Goal: Information Seeking & Learning: Learn about a topic

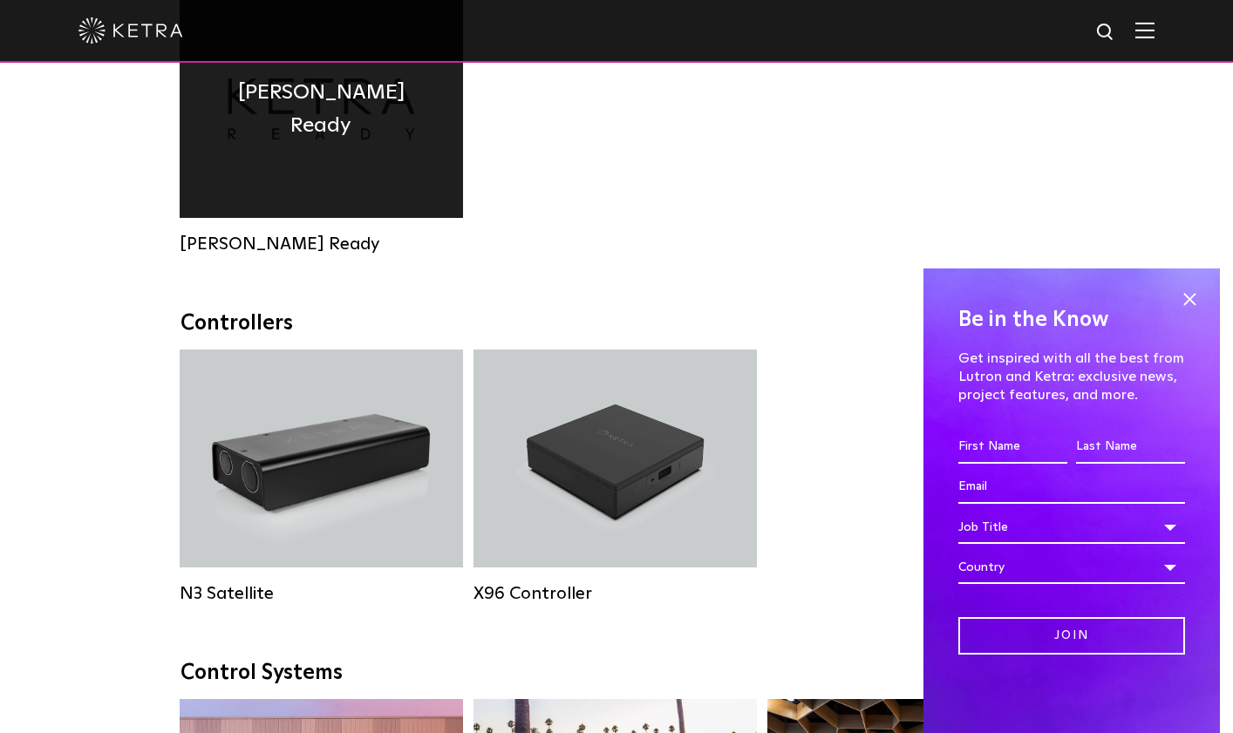
scroll to position [1938, 0]
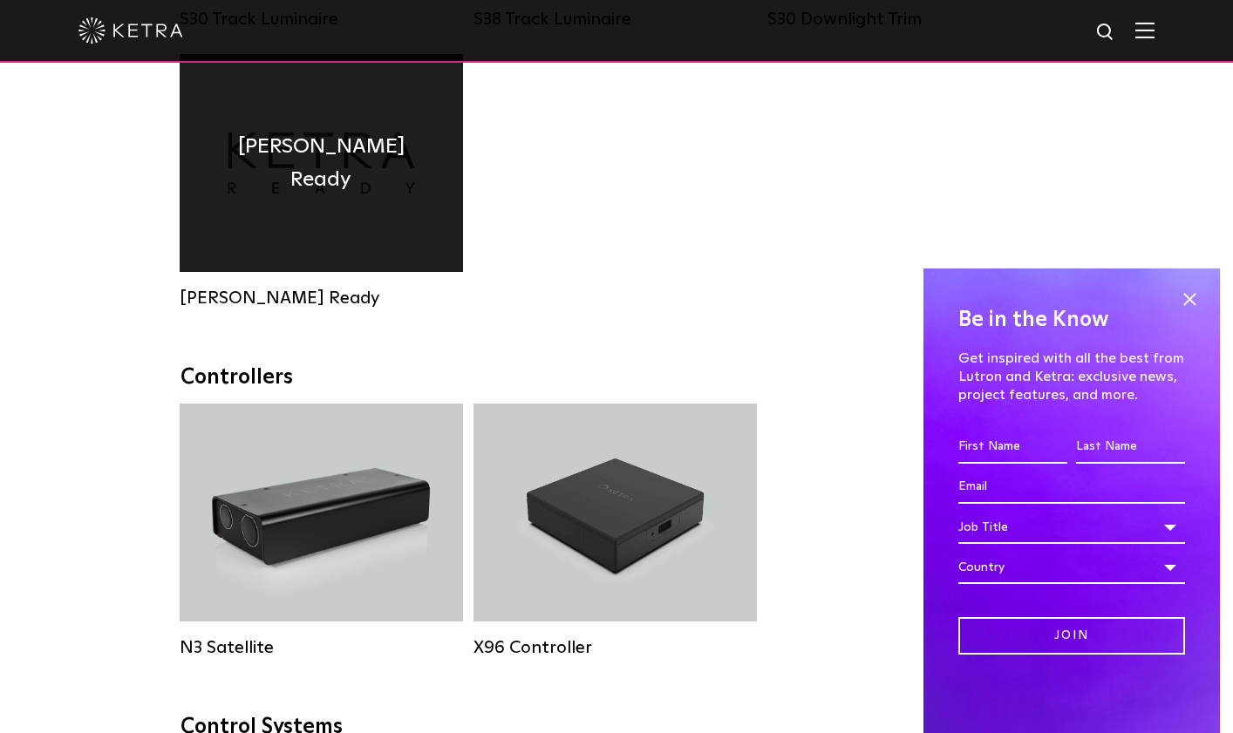
click at [295, 231] on div "[PERSON_NAME] Ready" at bounding box center [321, 163] width 283 height 218
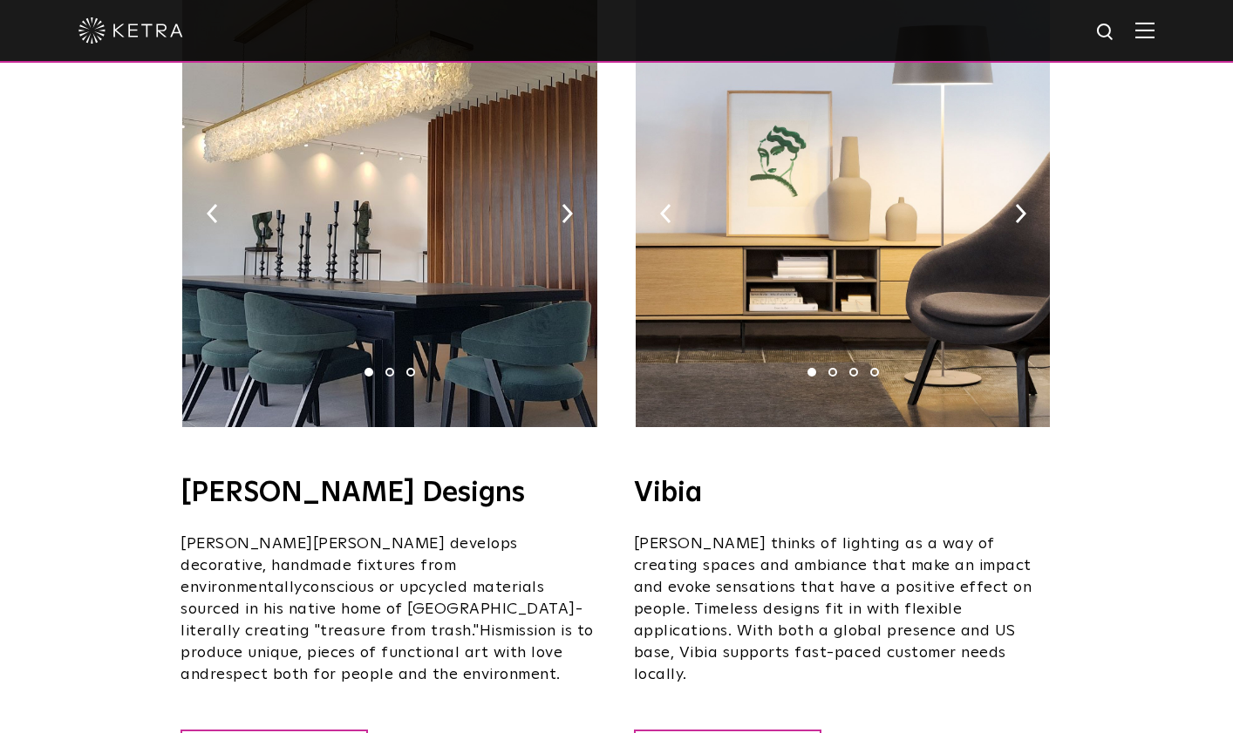
scroll to position [2653, 0]
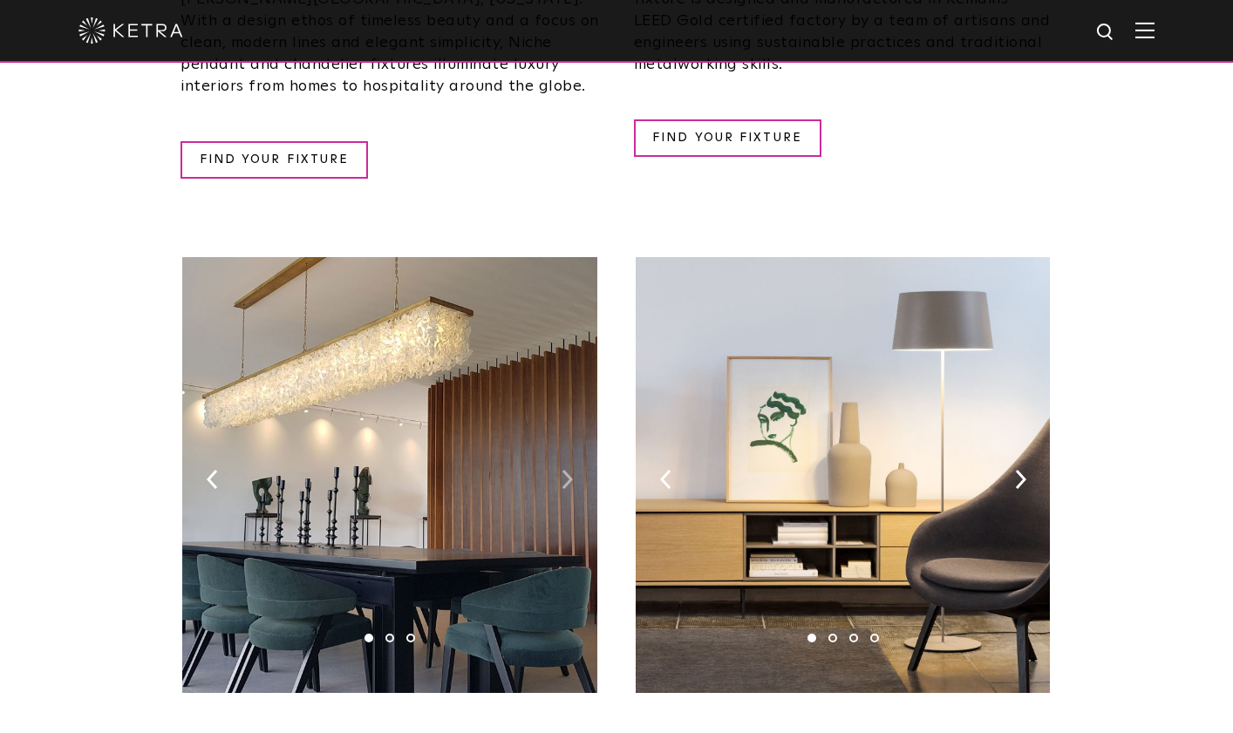
click at [569, 470] on img at bounding box center [567, 479] width 11 height 19
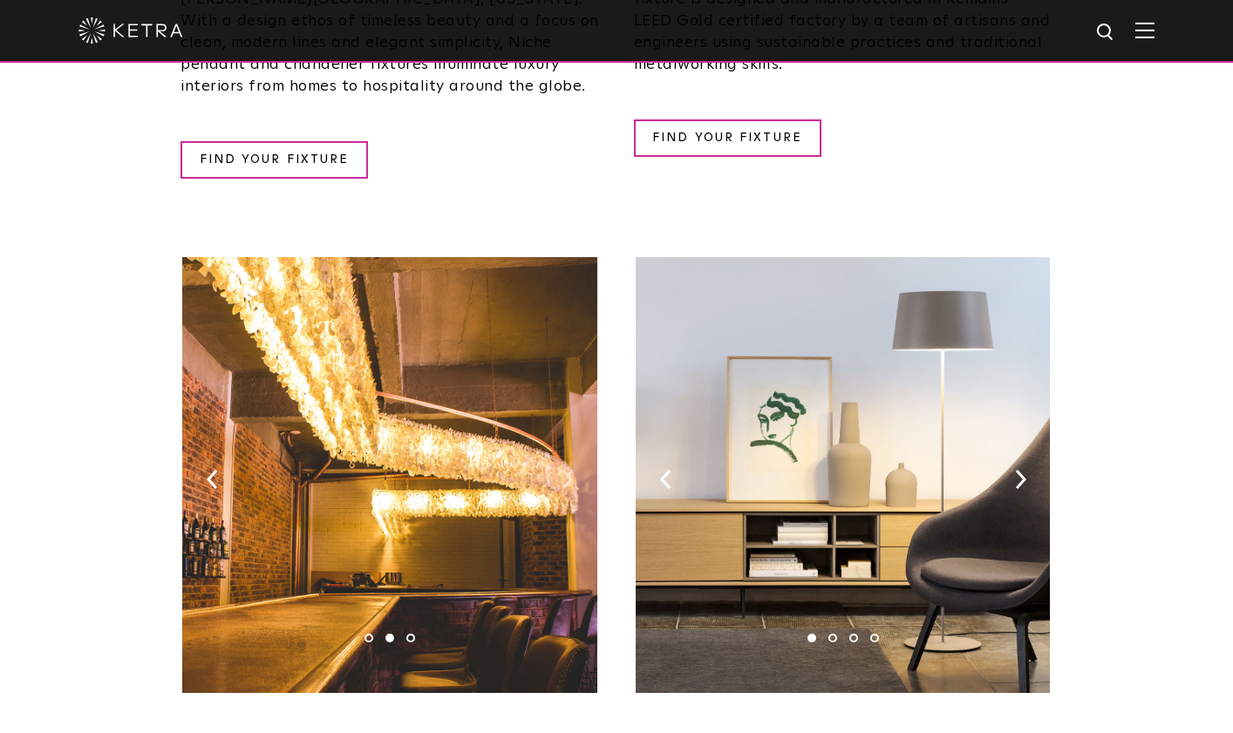
click at [569, 470] on img at bounding box center [567, 479] width 11 height 19
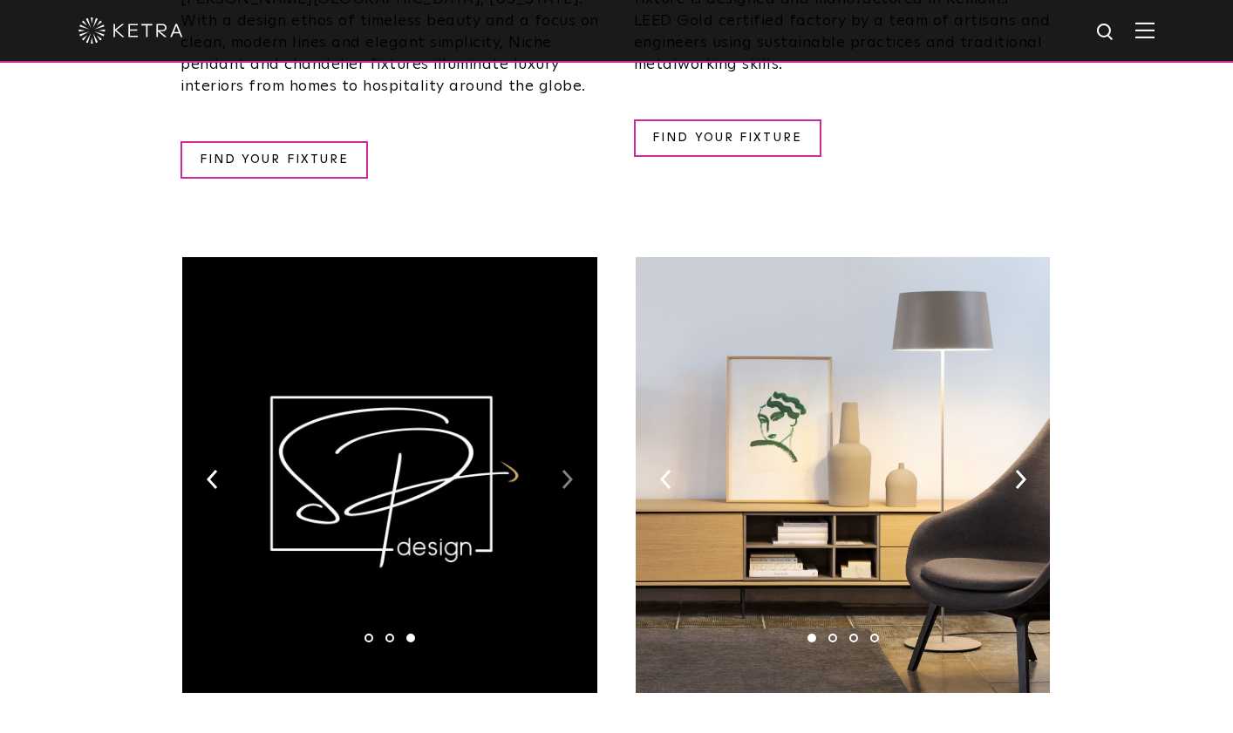
click at [569, 470] on img at bounding box center [567, 479] width 11 height 19
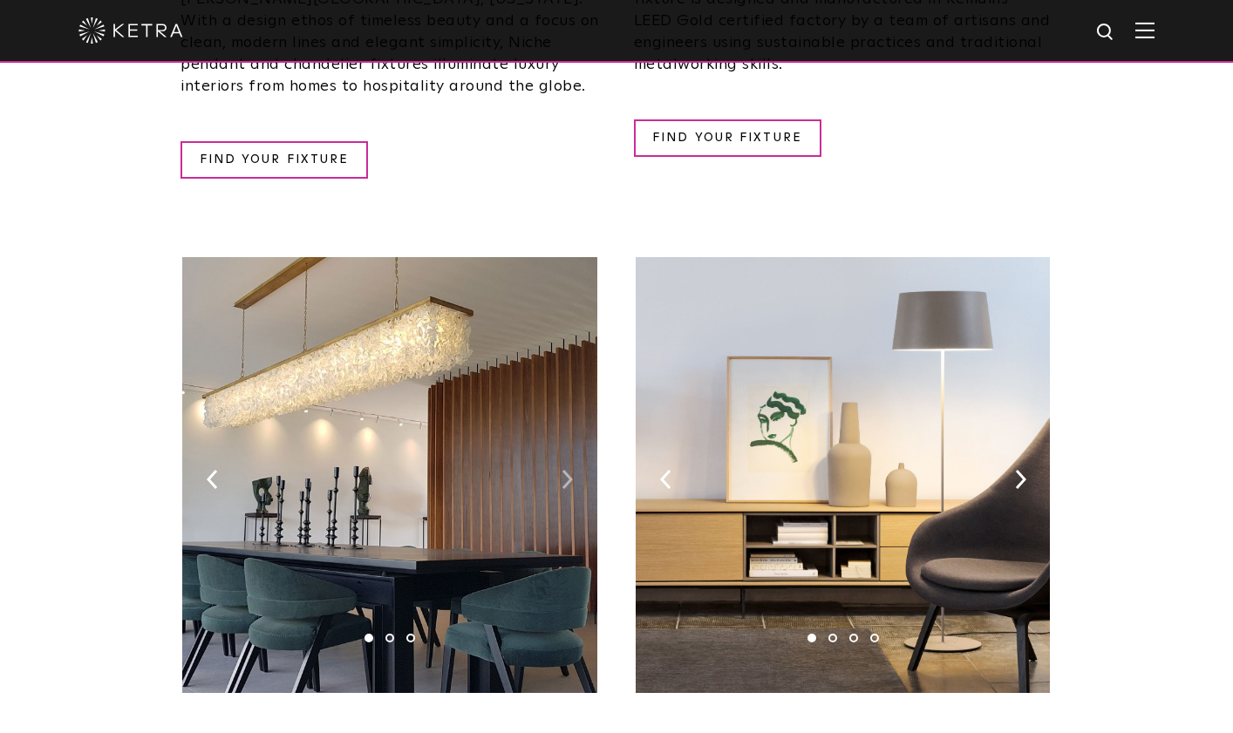
click at [569, 470] on img at bounding box center [567, 479] width 11 height 19
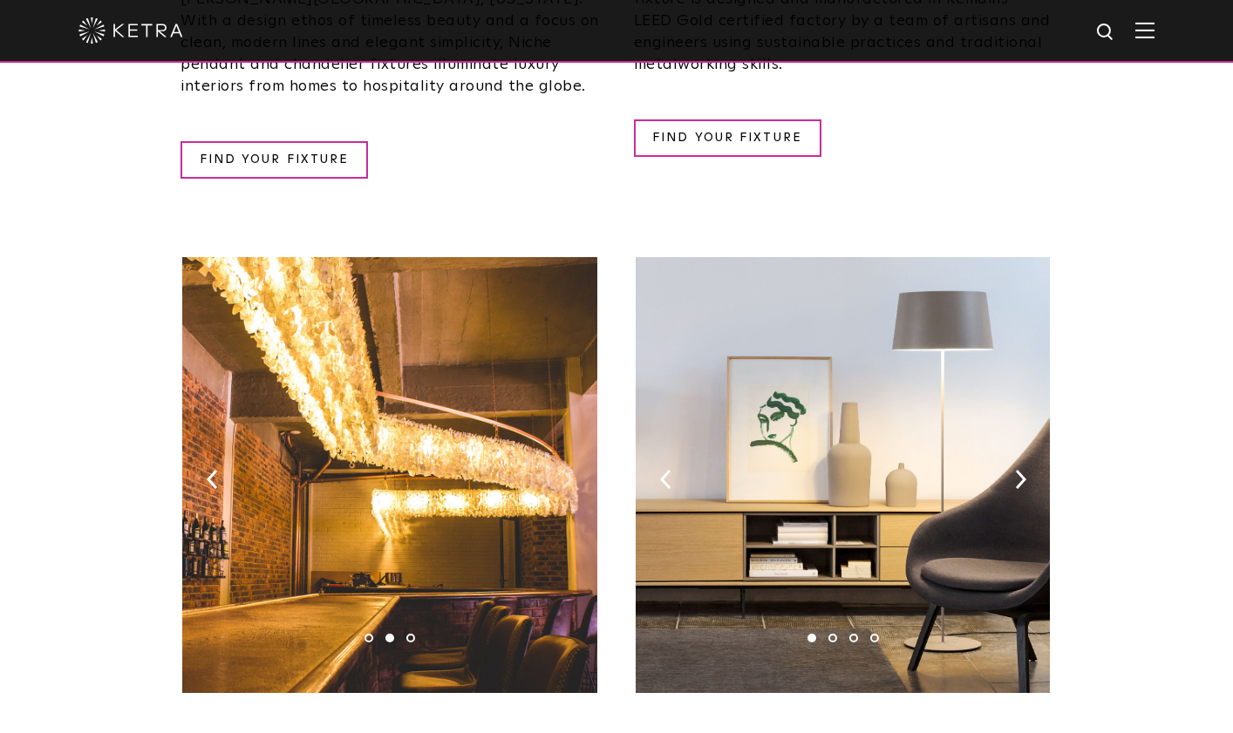
click at [569, 470] on img at bounding box center [567, 479] width 11 height 19
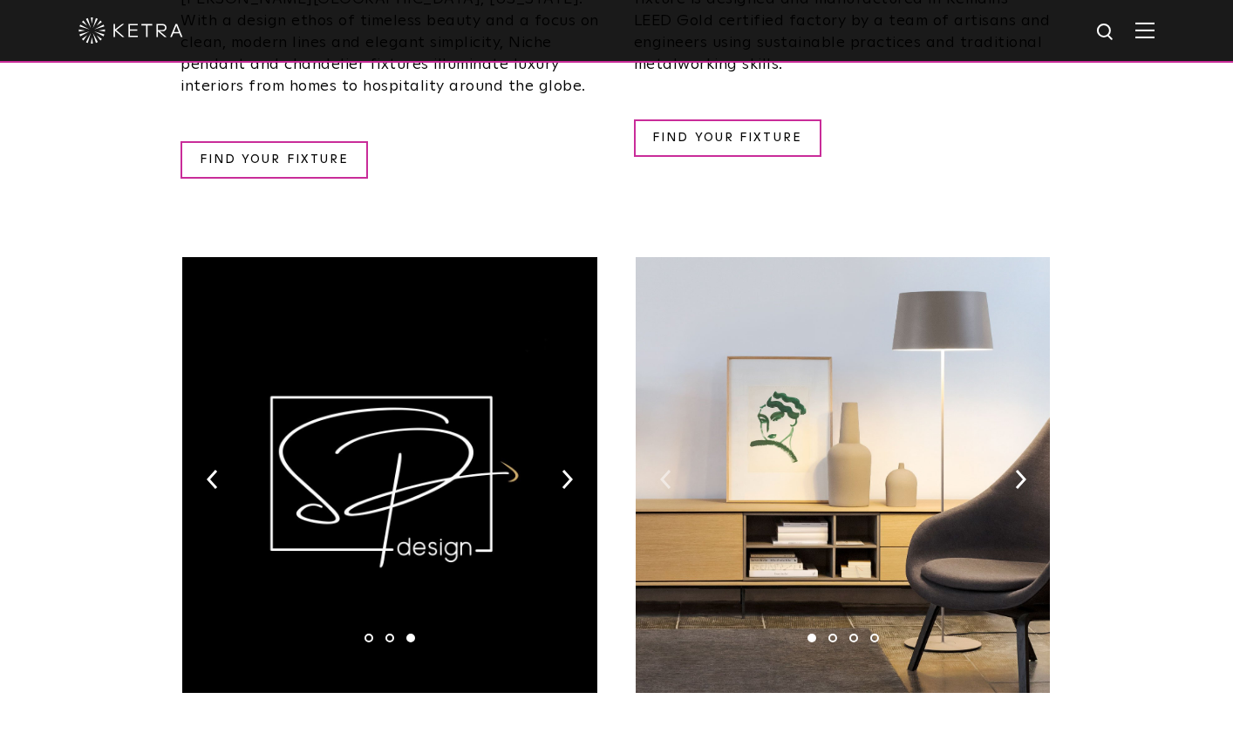
click at [660, 470] on img at bounding box center [665, 479] width 11 height 19
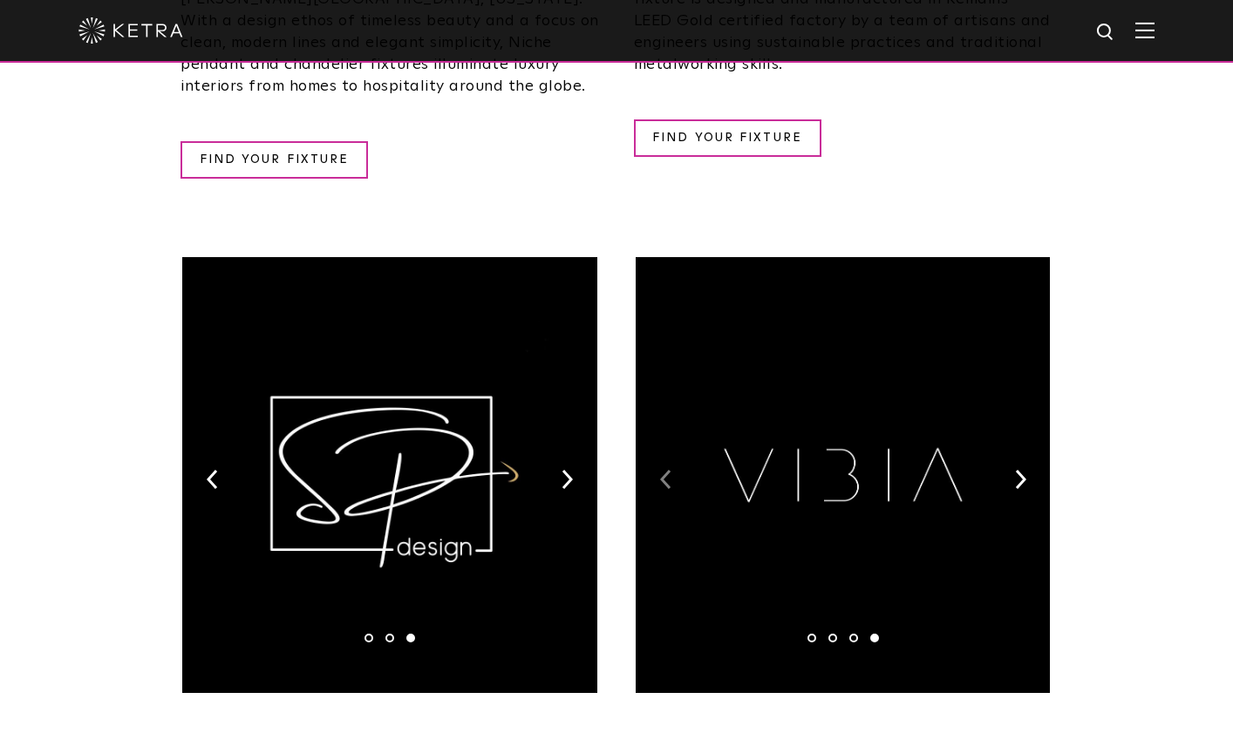
click at [660, 470] on img at bounding box center [665, 479] width 11 height 19
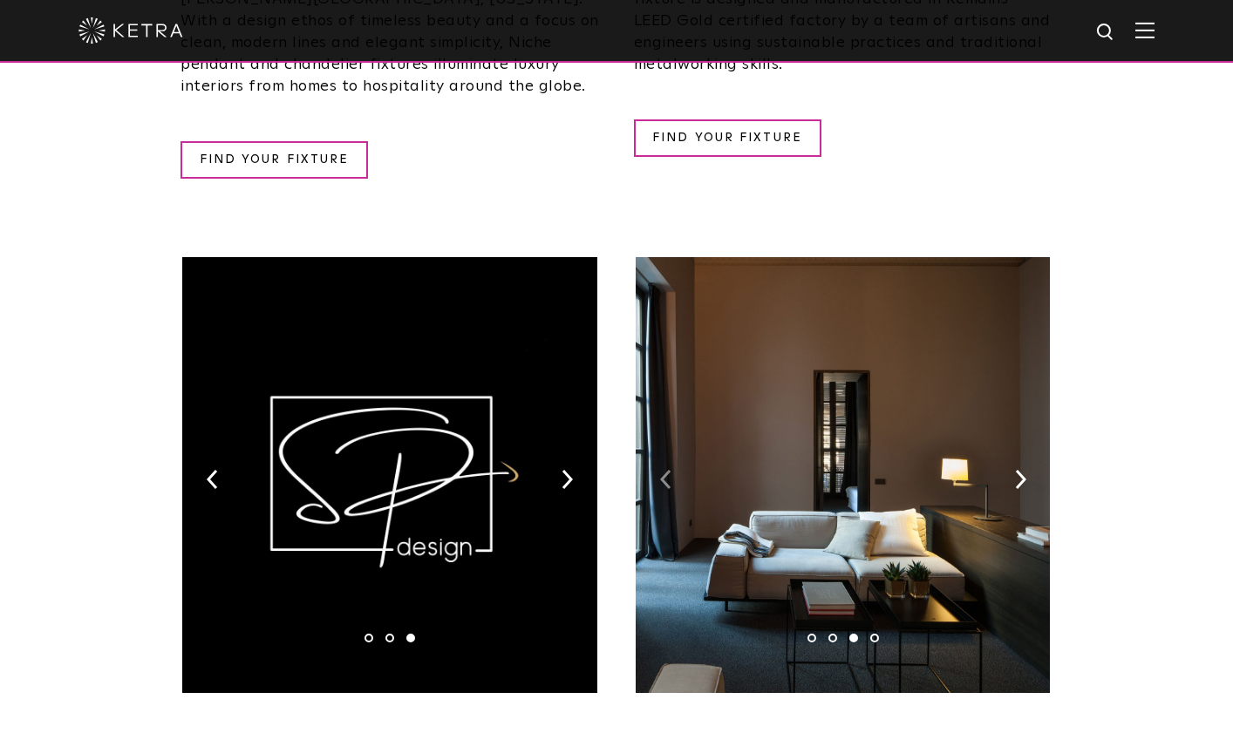
click at [660, 470] on img at bounding box center [665, 479] width 11 height 19
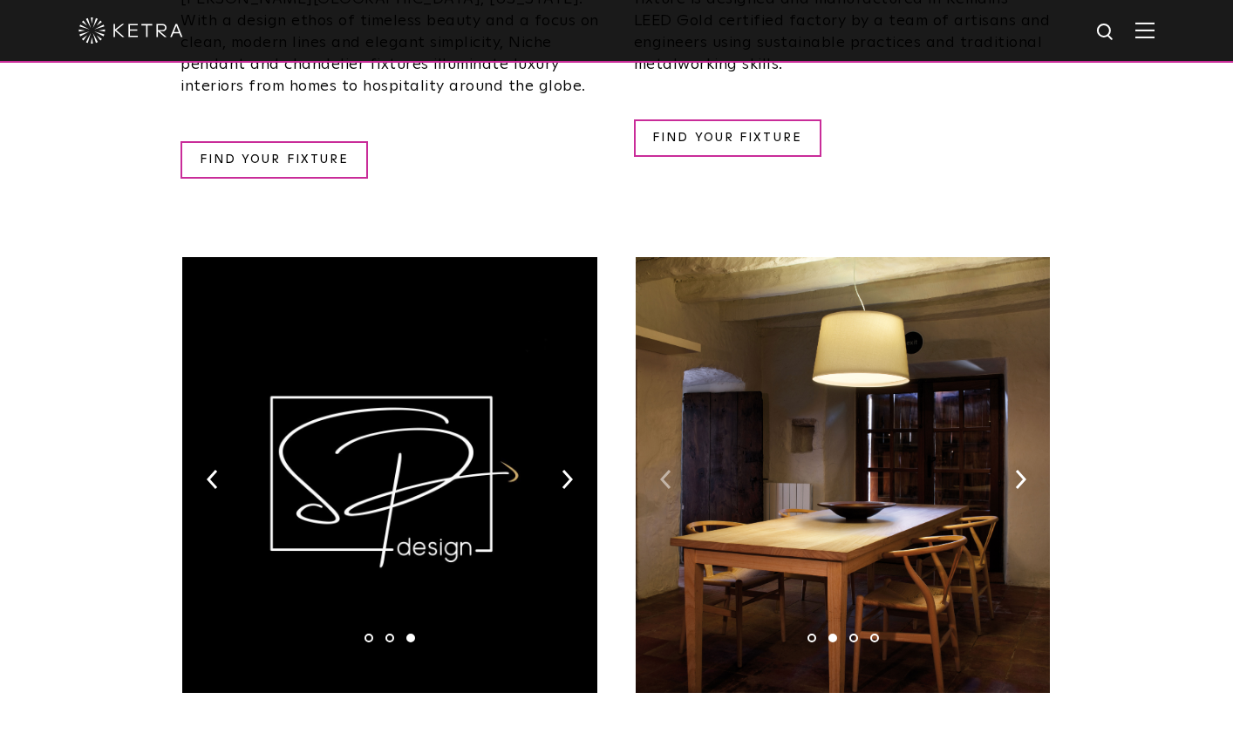
click at [660, 470] on img at bounding box center [665, 479] width 11 height 19
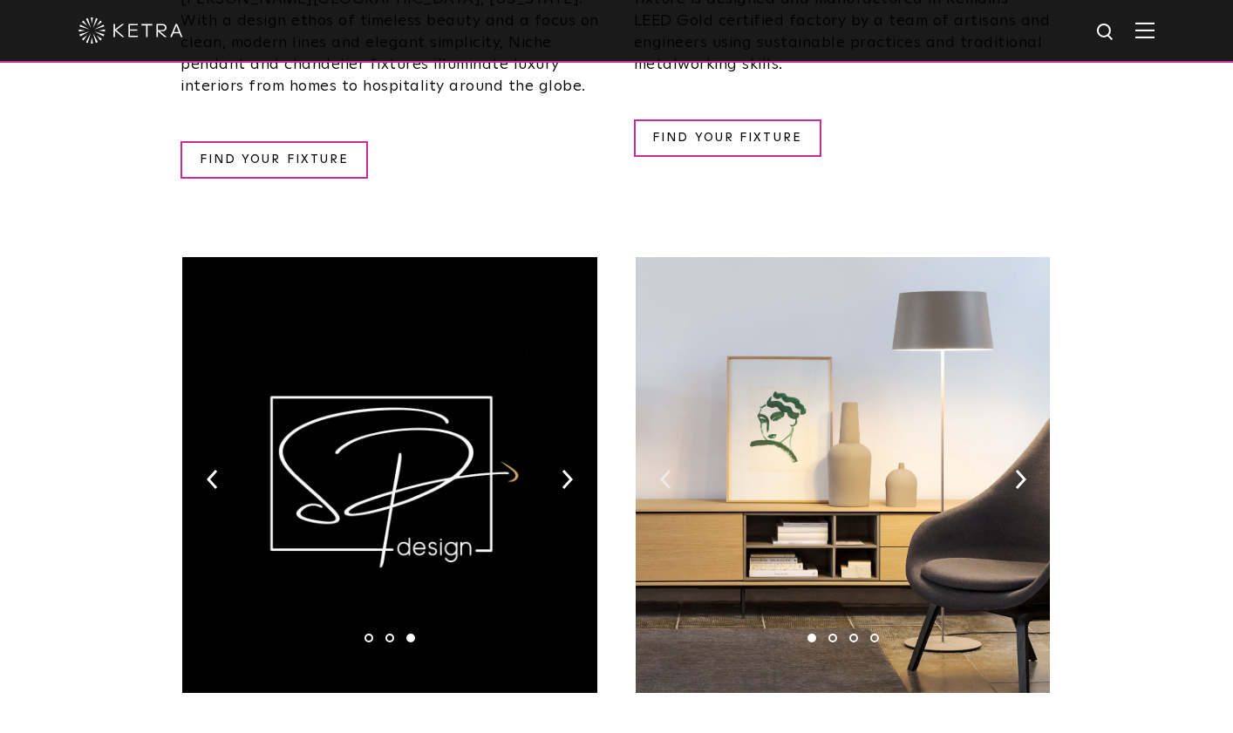
click at [660, 470] on img at bounding box center [665, 479] width 11 height 19
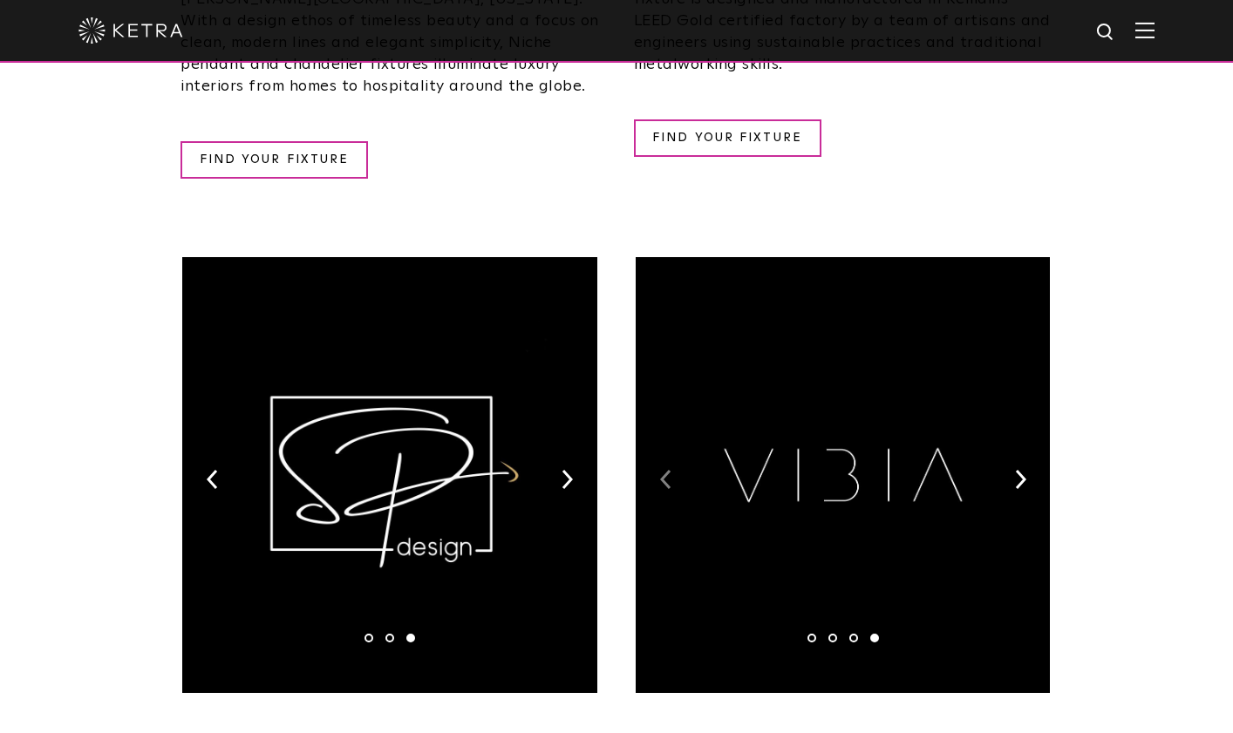
click at [660, 470] on img at bounding box center [665, 479] width 11 height 19
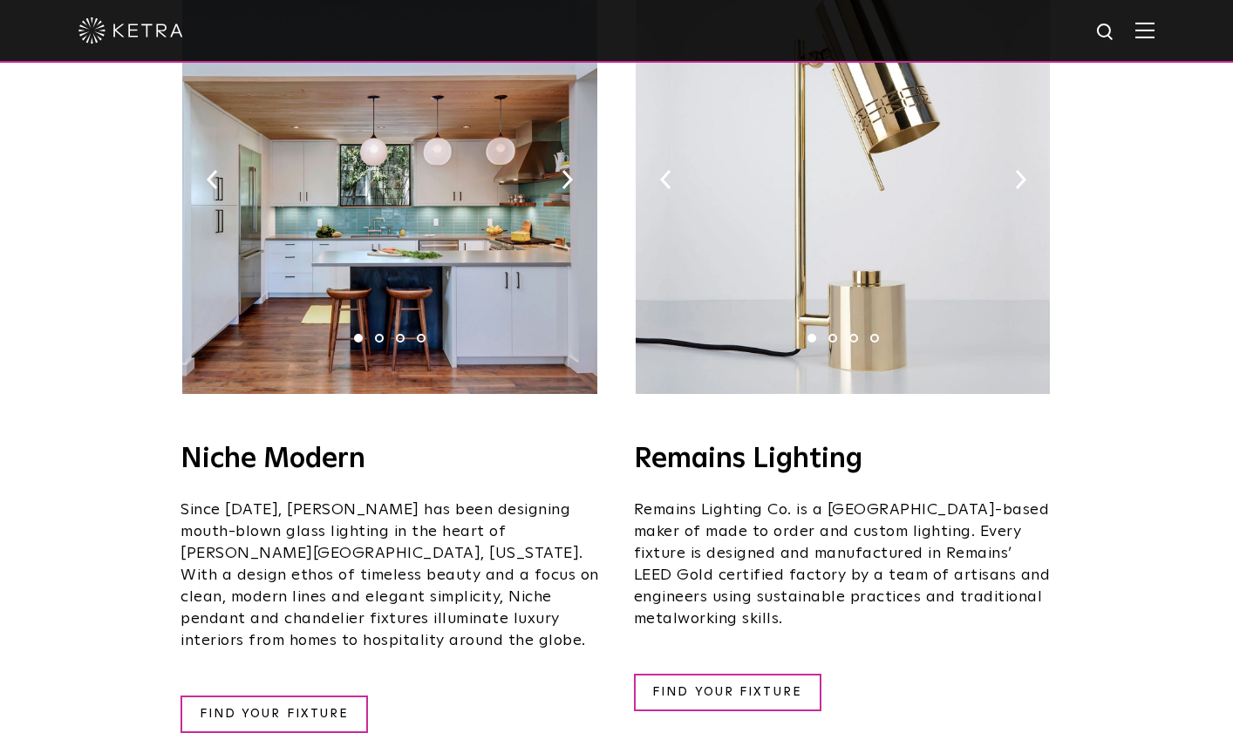
scroll to position [1942, 0]
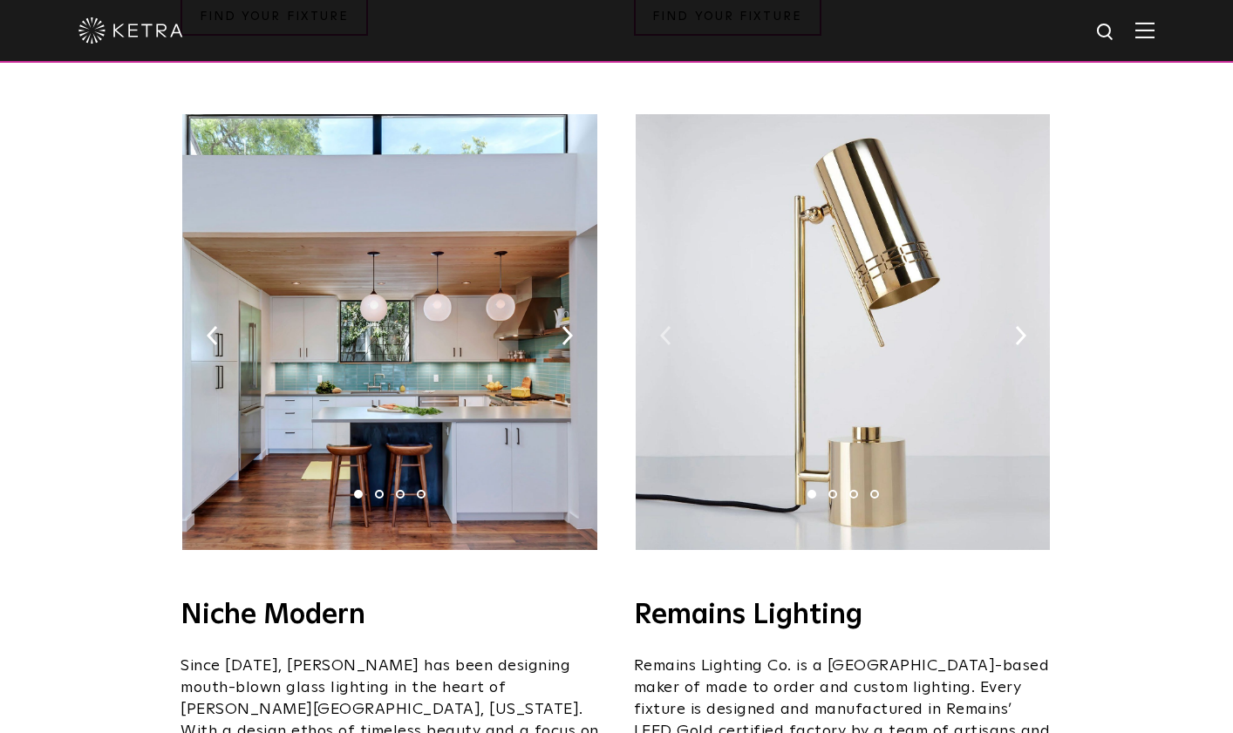
click at [671, 326] on img at bounding box center [665, 335] width 11 height 19
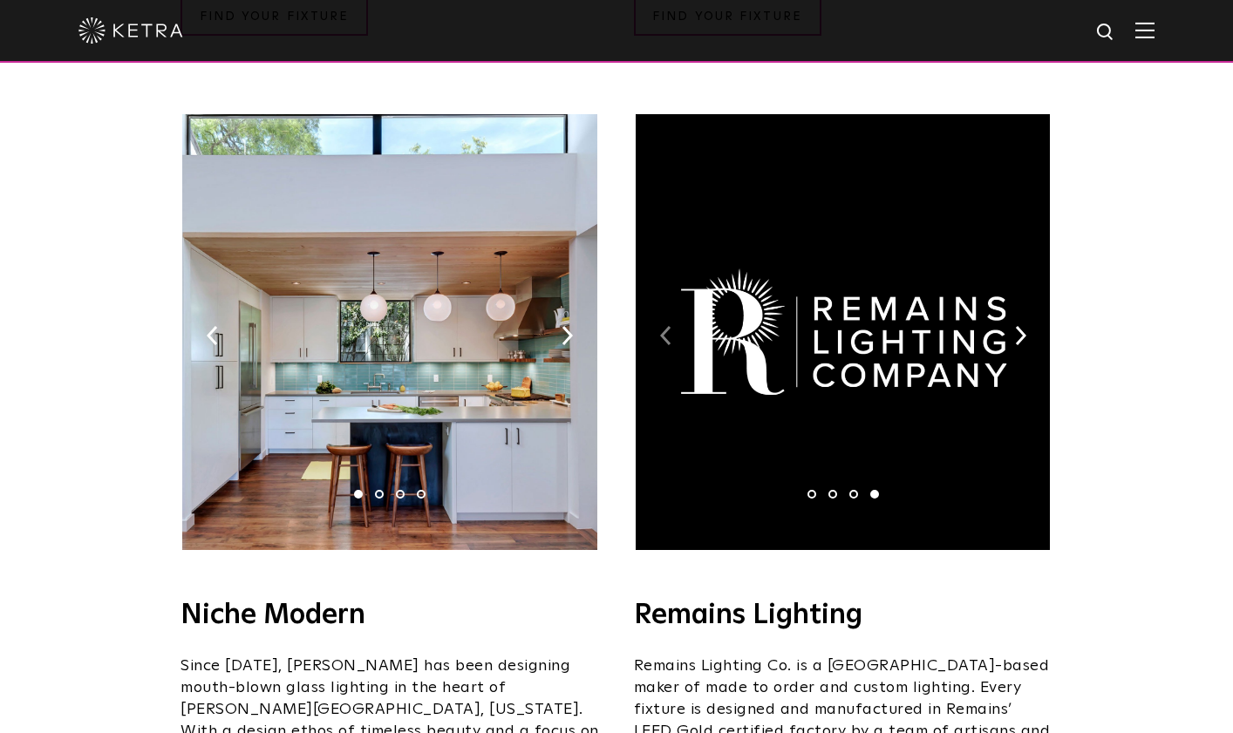
click at [669, 326] on img at bounding box center [665, 335] width 11 height 19
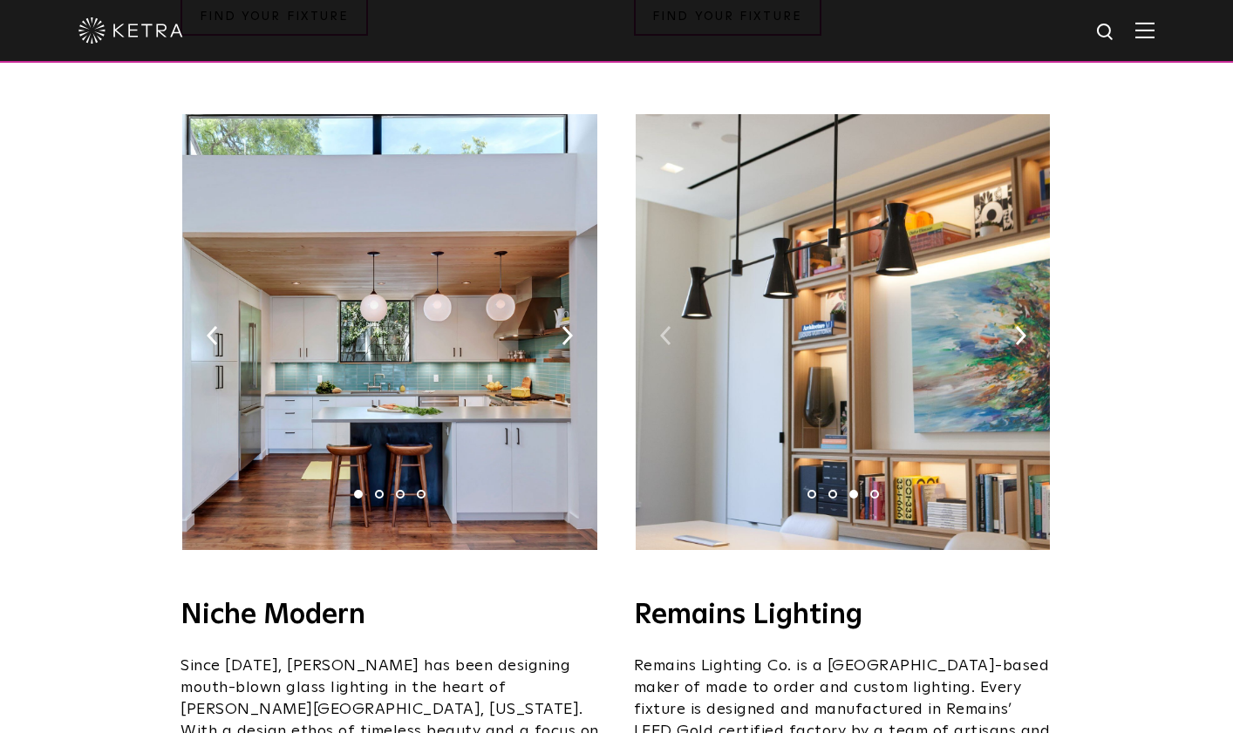
click at [669, 326] on img at bounding box center [665, 335] width 11 height 19
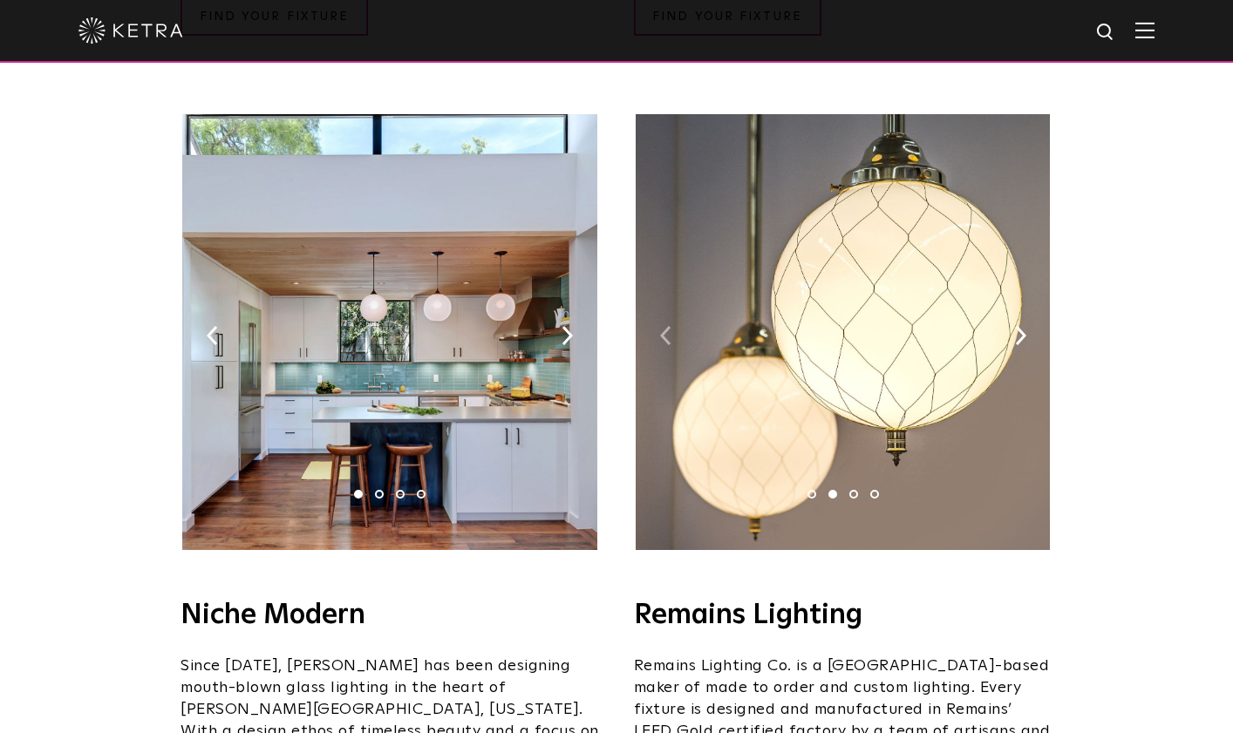
click at [669, 326] on img at bounding box center [665, 335] width 11 height 19
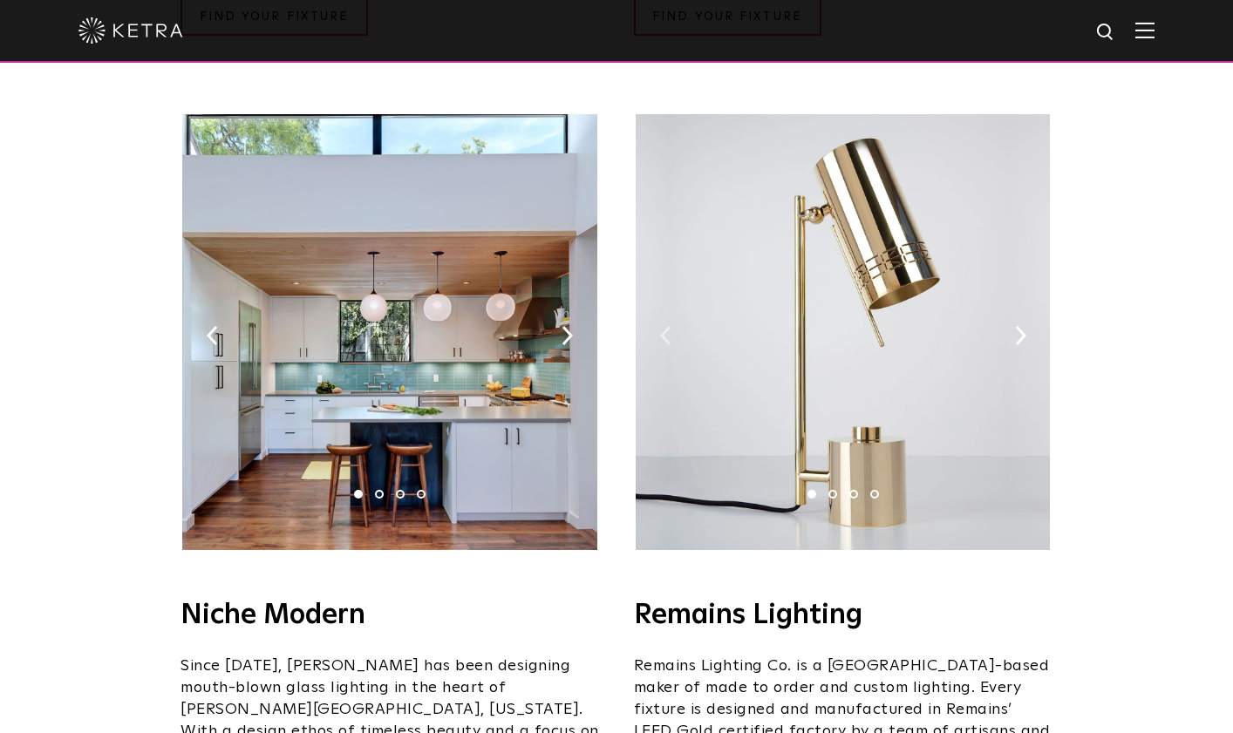
click at [669, 326] on img at bounding box center [665, 335] width 11 height 19
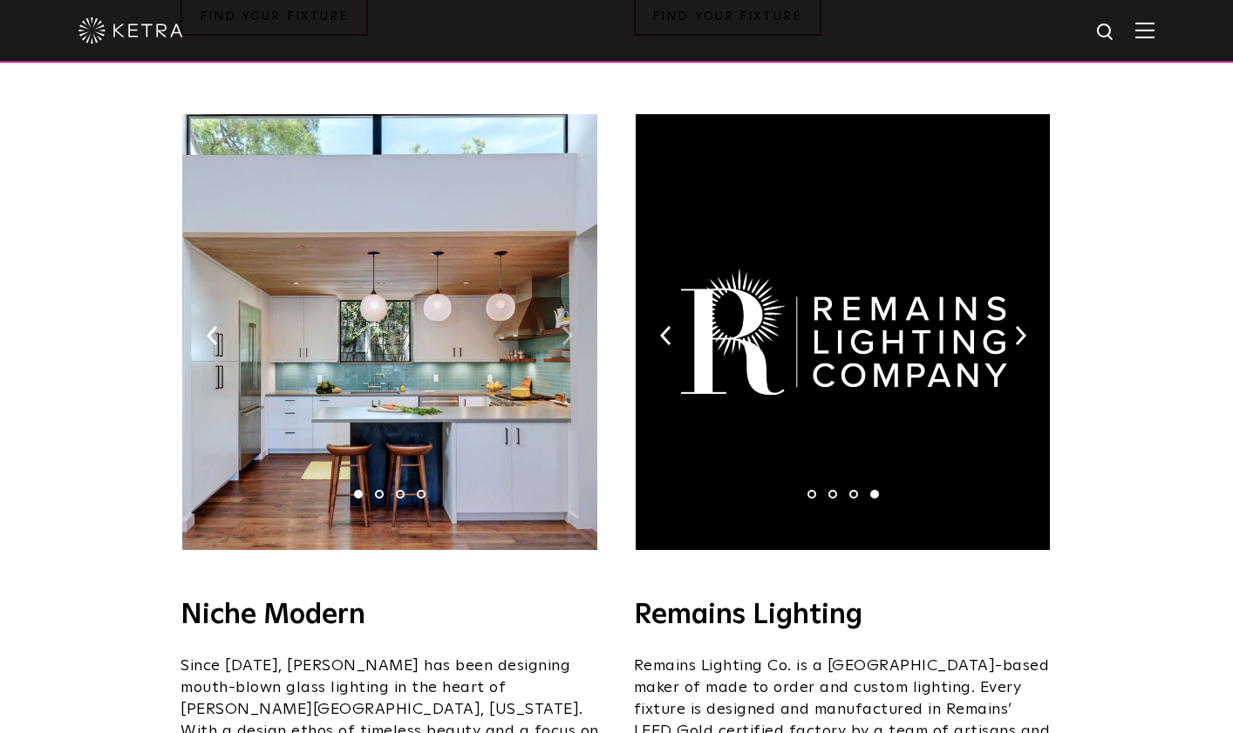
click at [567, 326] on img at bounding box center [567, 335] width 11 height 19
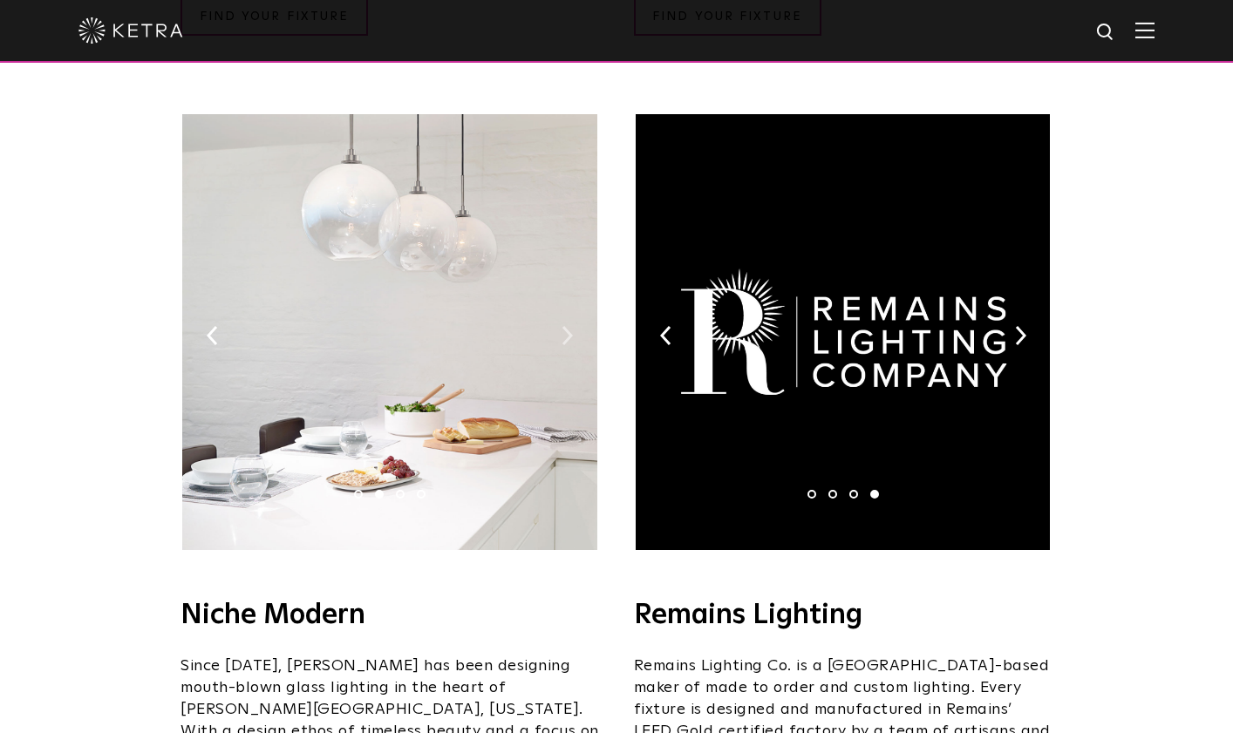
click at [567, 326] on img at bounding box center [567, 335] width 11 height 19
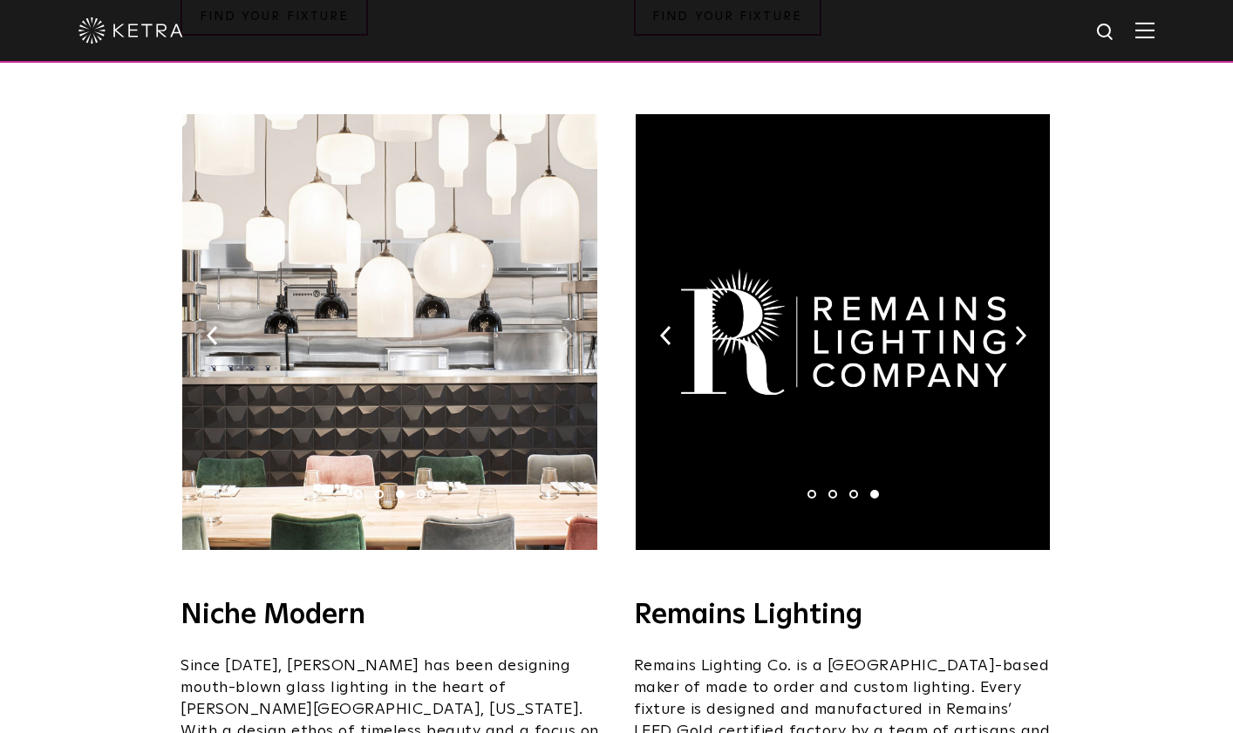
click at [567, 326] on img at bounding box center [567, 335] width 11 height 19
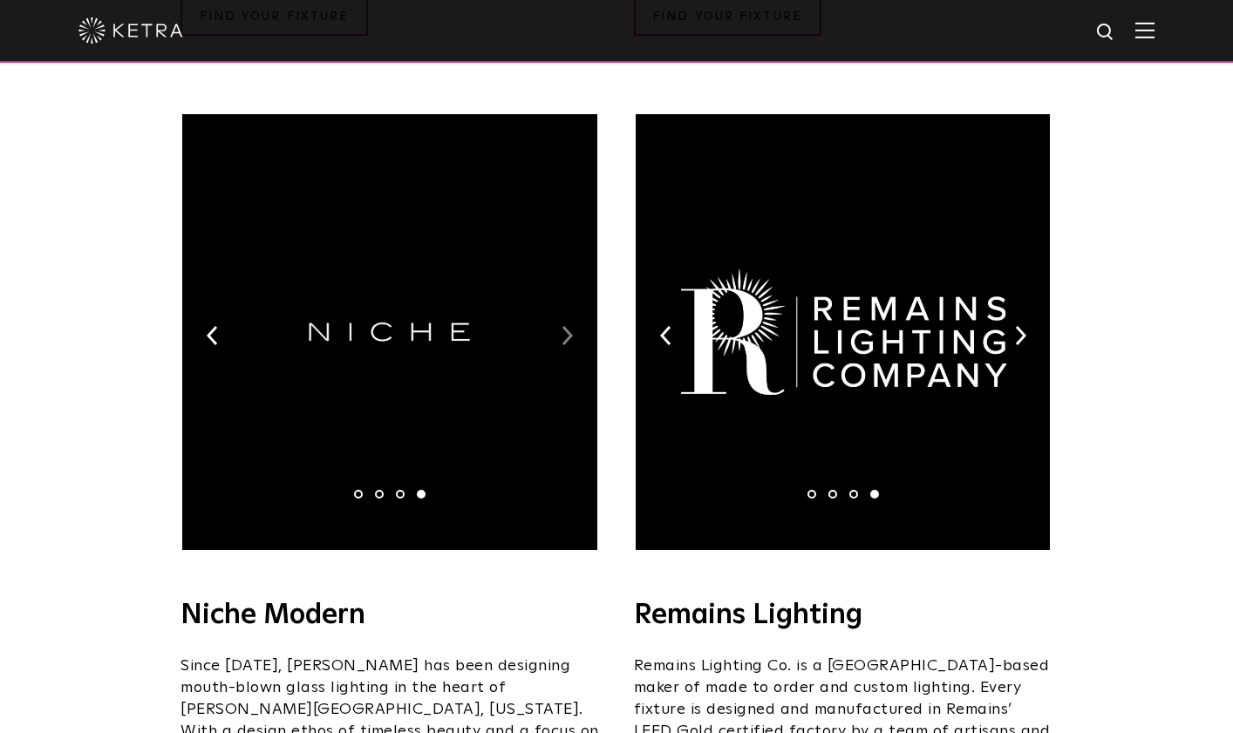
click at [567, 326] on img at bounding box center [567, 335] width 11 height 19
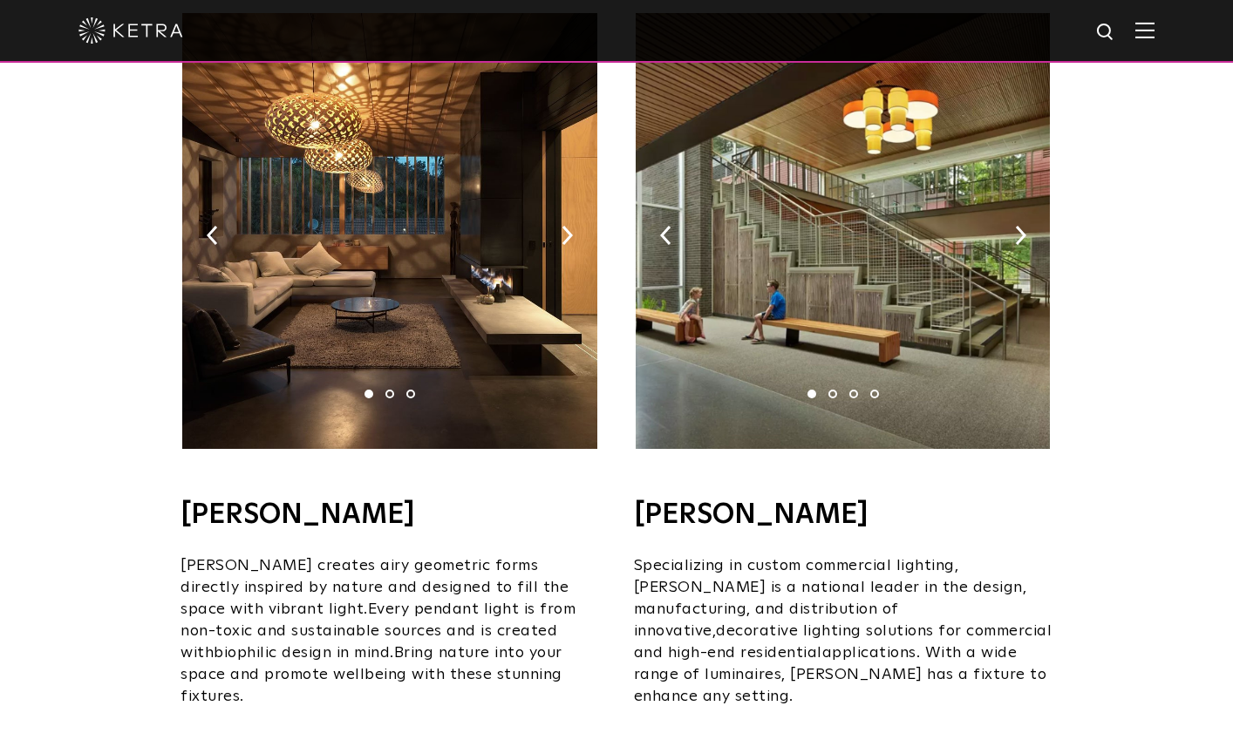
scroll to position [1199, 0]
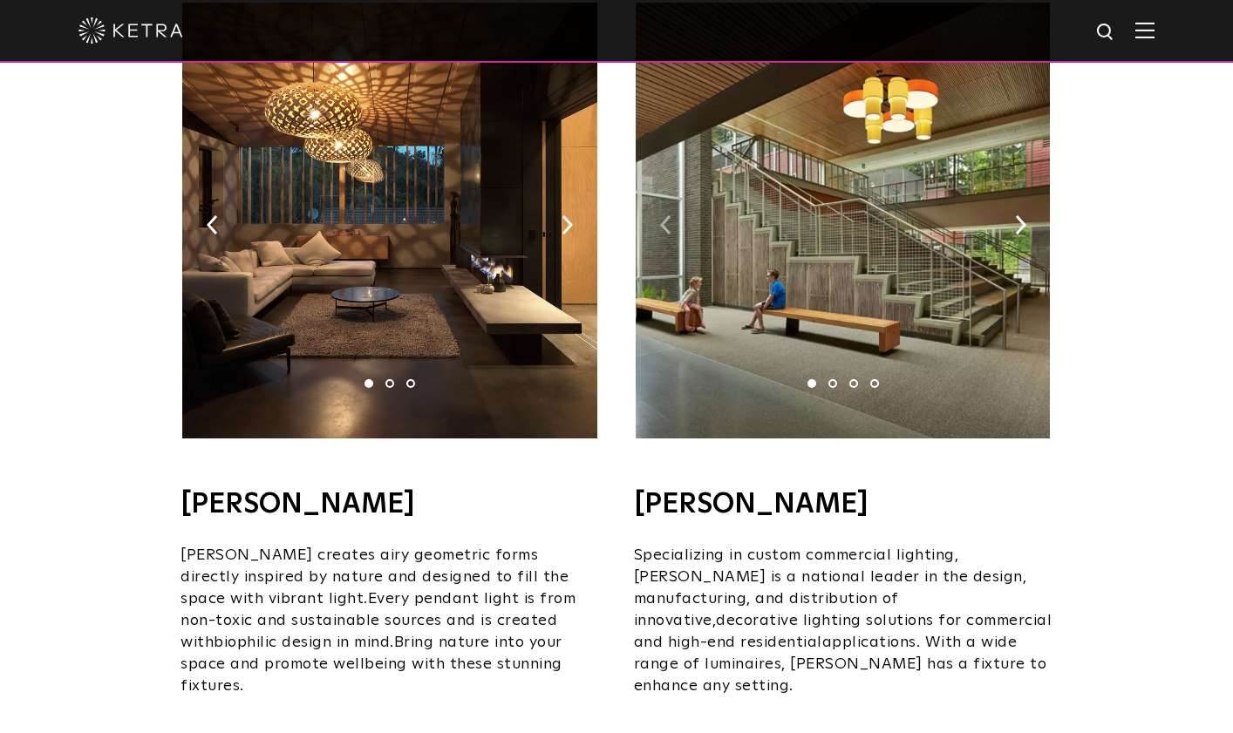
click at [663, 215] on img at bounding box center [665, 224] width 11 height 19
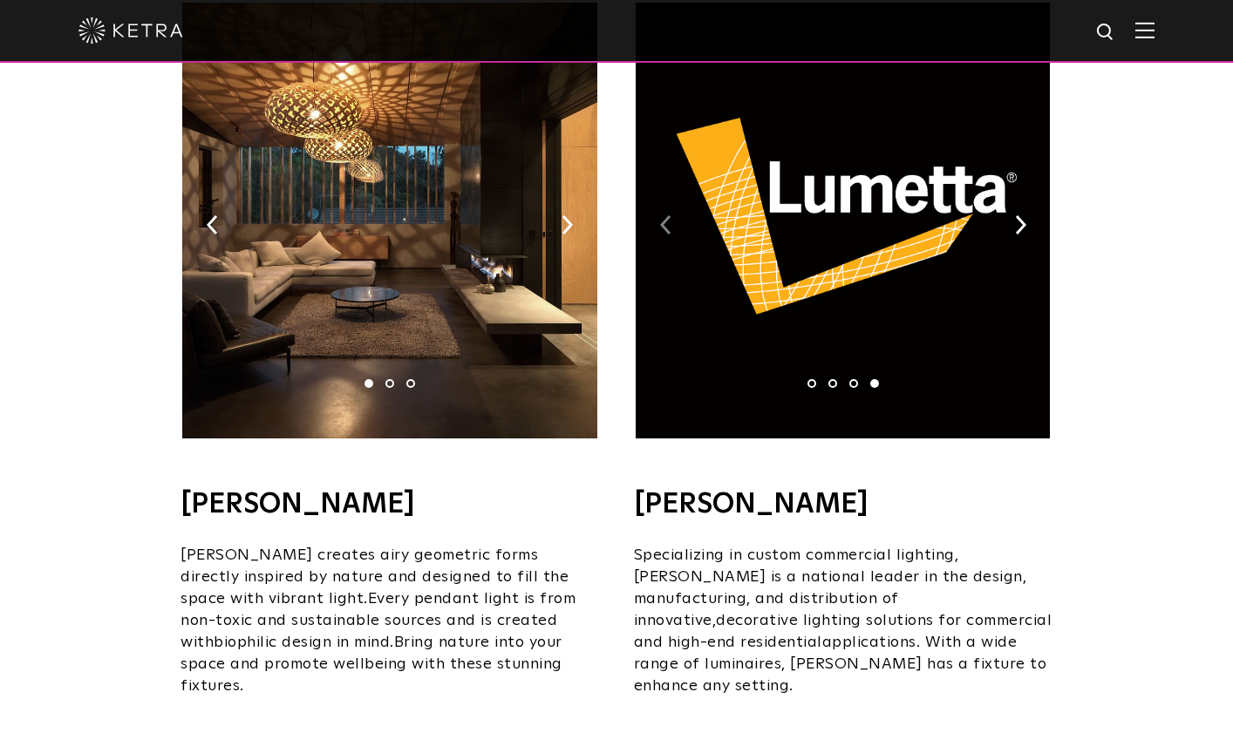
click at [663, 215] on img at bounding box center [665, 224] width 11 height 19
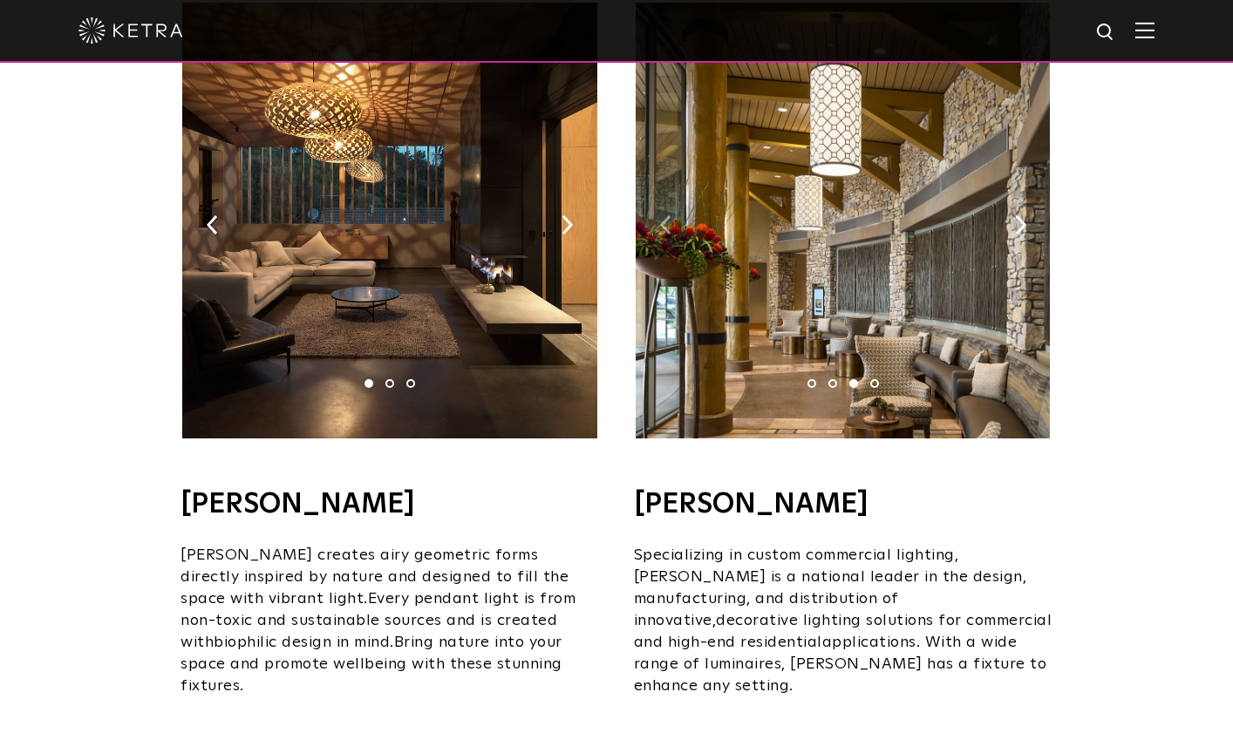
click at [663, 215] on img at bounding box center [665, 224] width 11 height 19
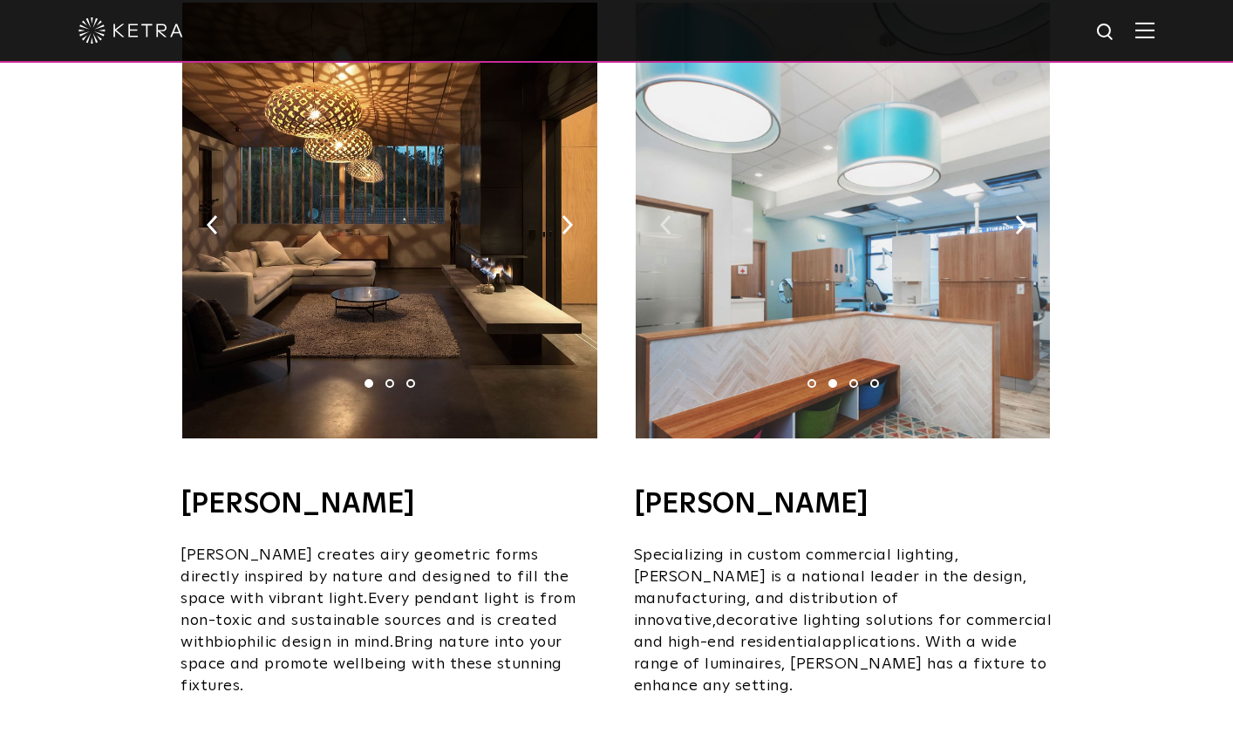
click at [663, 215] on img at bounding box center [665, 224] width 11 height 19
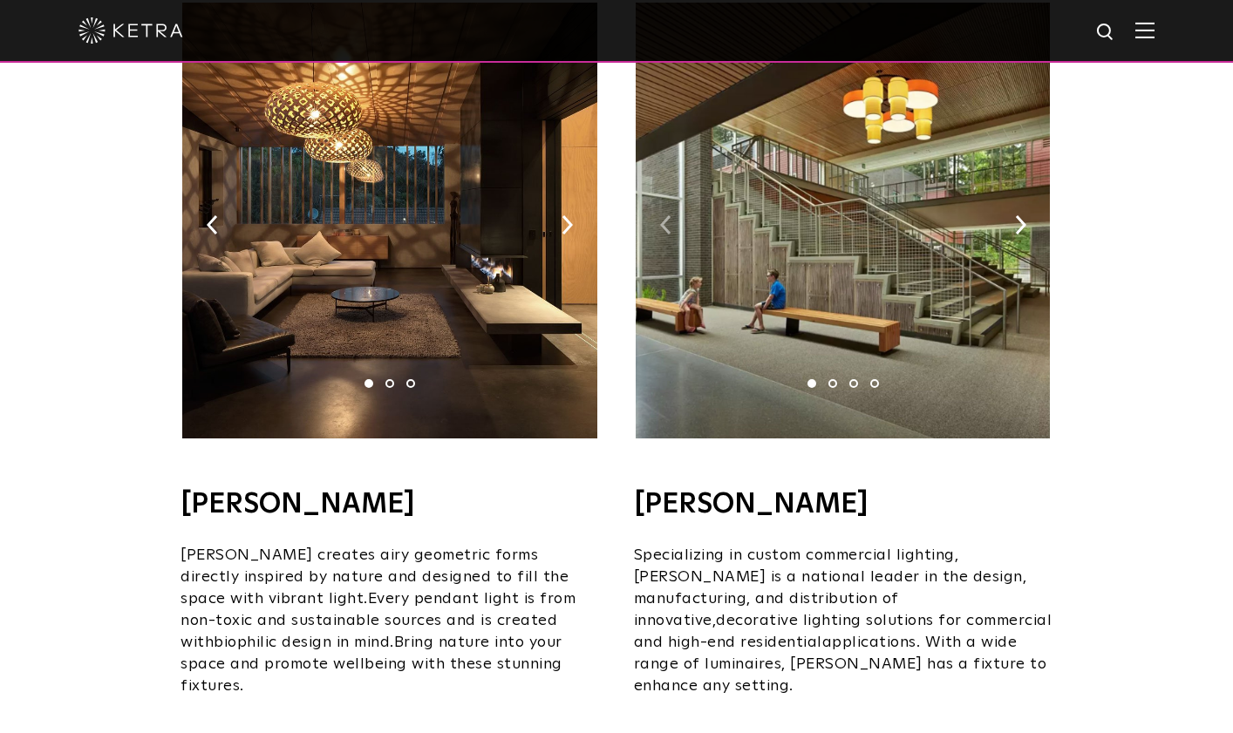
click at [663, 215] on img at bounding box center [665, 224] width 11 height 19
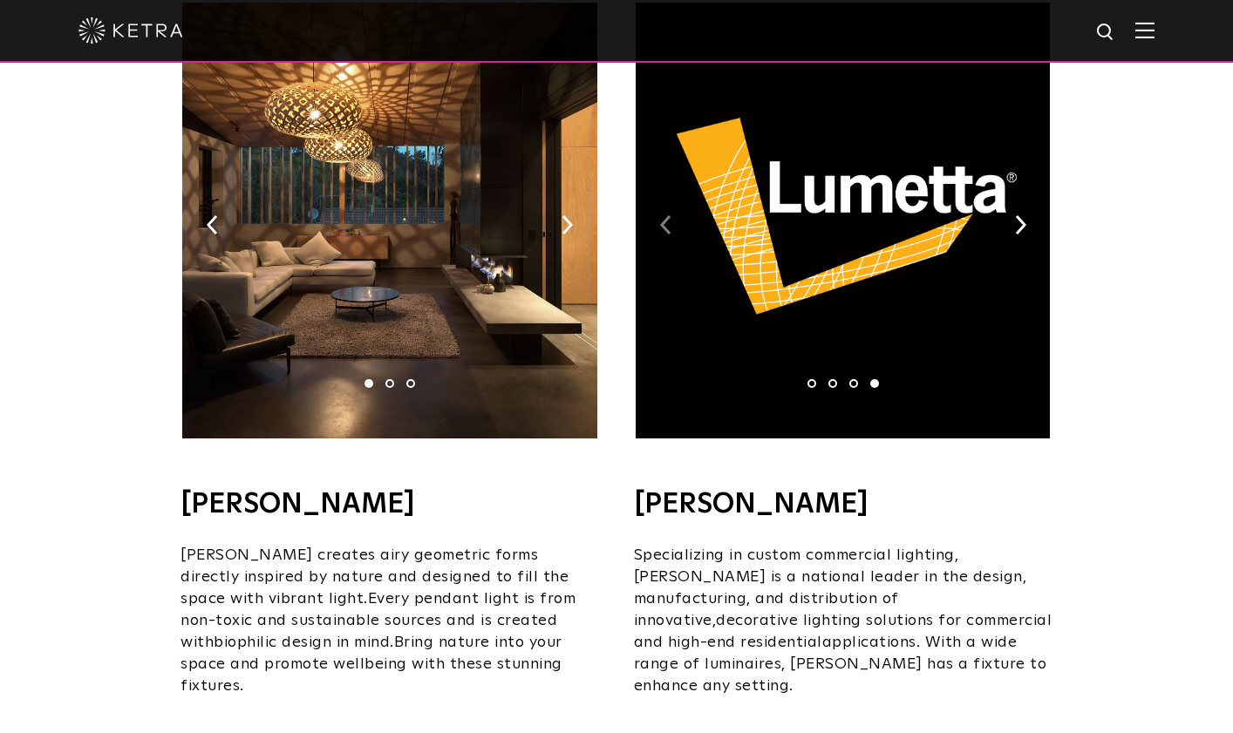
click at [663, 215] on img at bounding box center [665, 224] width 11 height 19
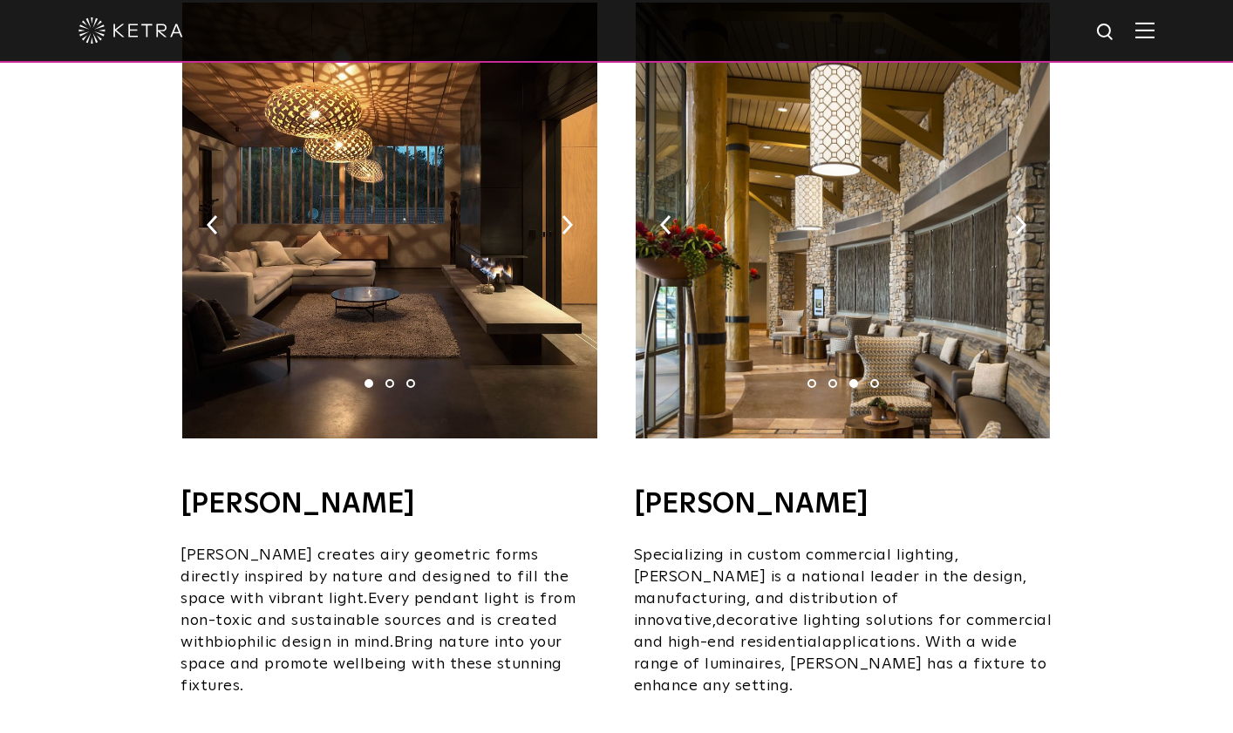
click at [561, 199] on img at bounding box center [389, 221] width 414 height 436
click at [564, 215] on img at bounding box center [567, 224] width 11 height 19
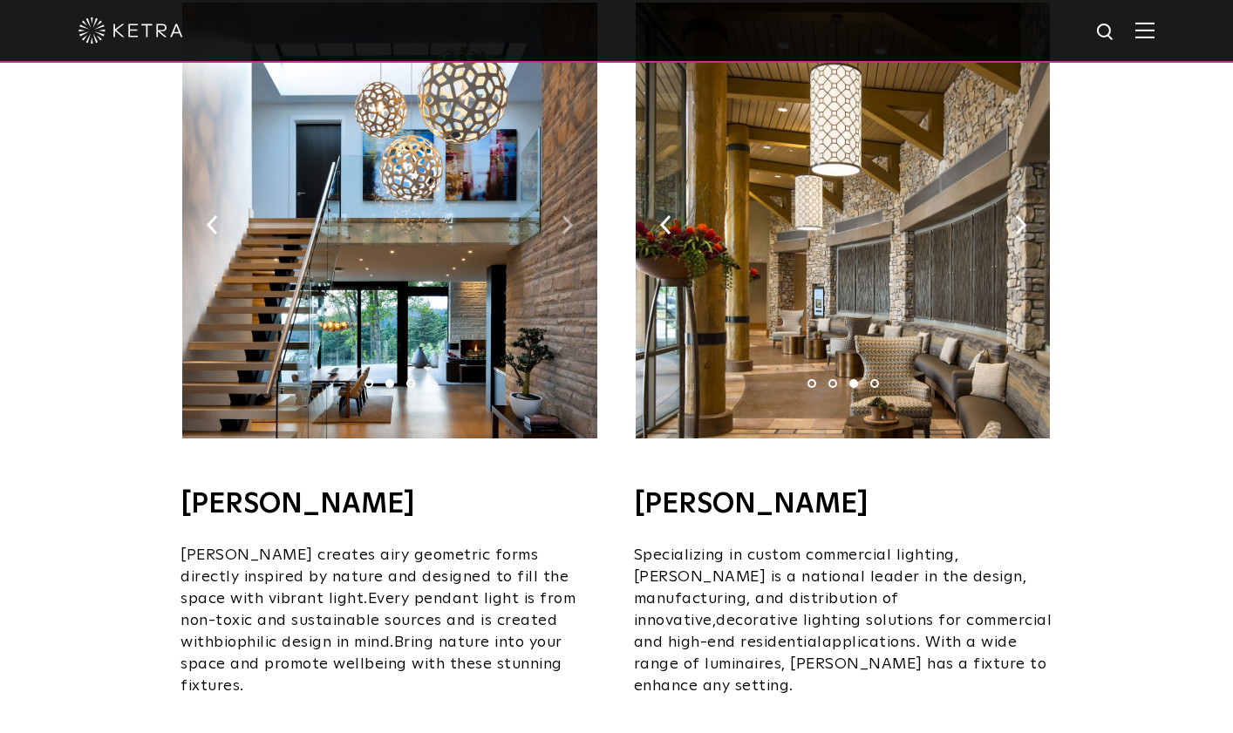
click at [564, 215] on img at bounding box center [567, 224] width 11 height 19
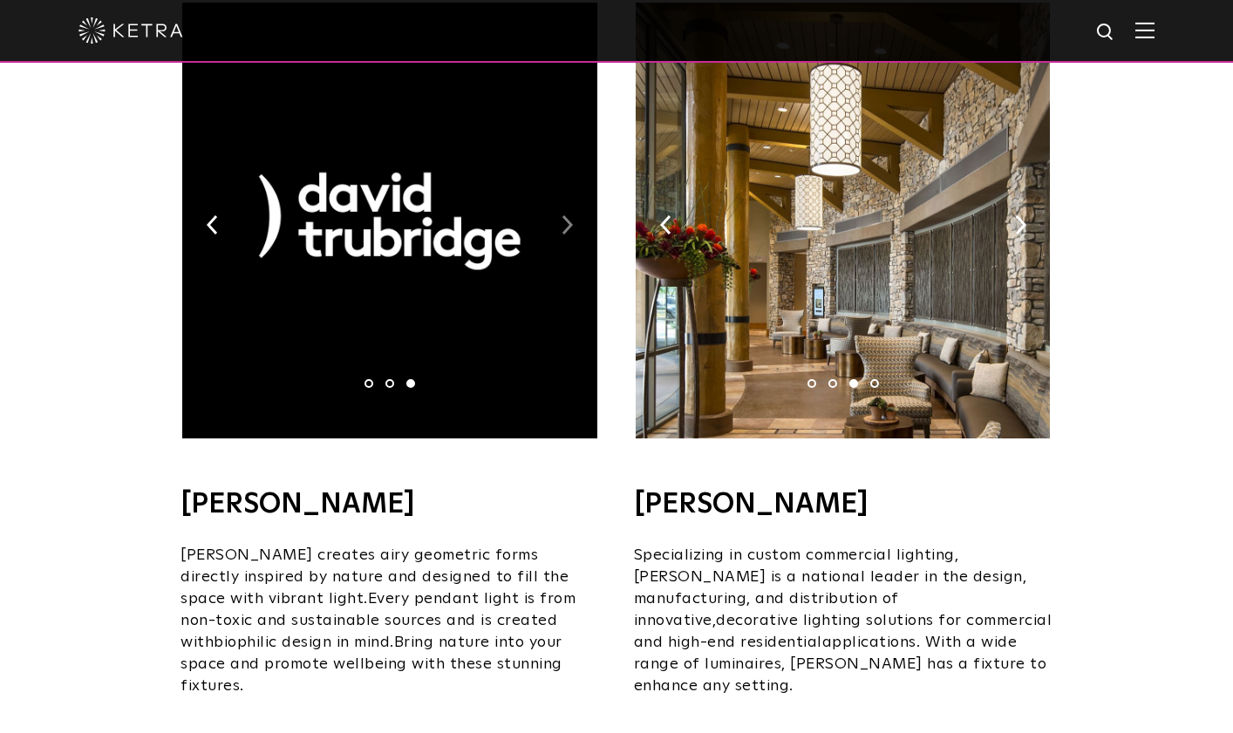
click at [564, 215] on img at bounding box center [567, 224] width 11 height 19
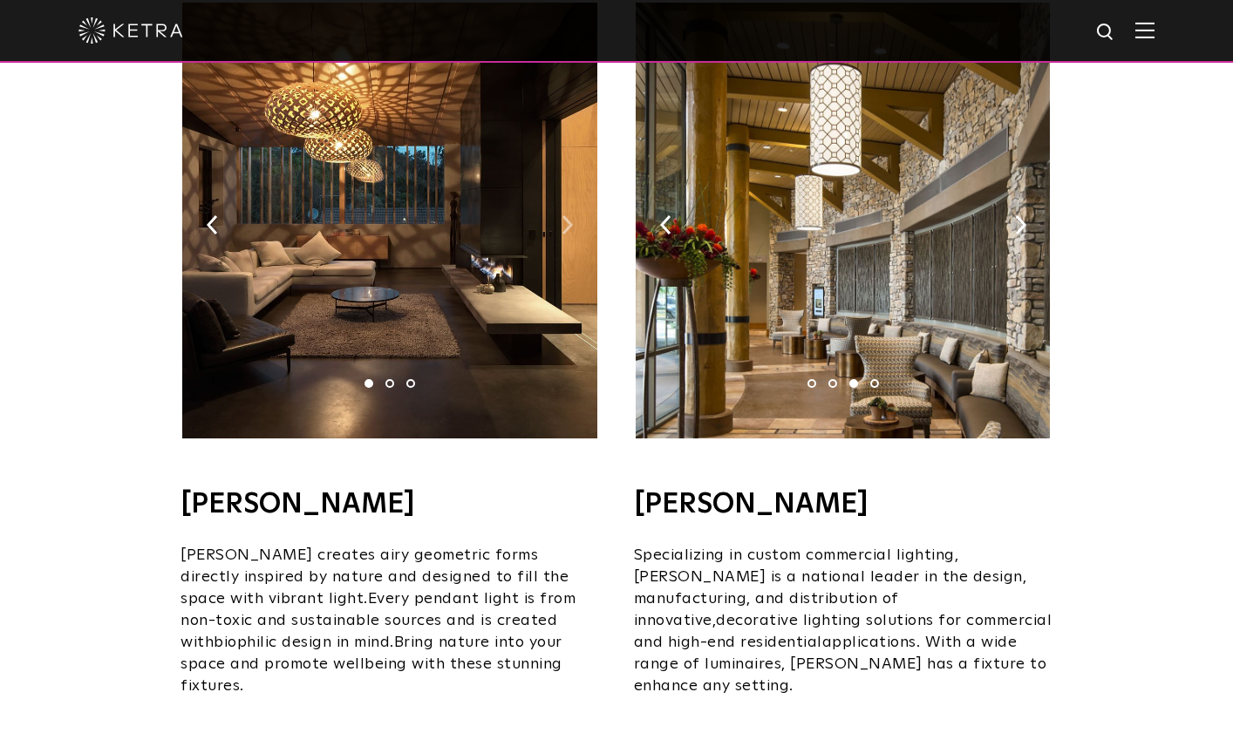
click at [564, 215] on img at bounding box center [567, 224] width 11 height 19
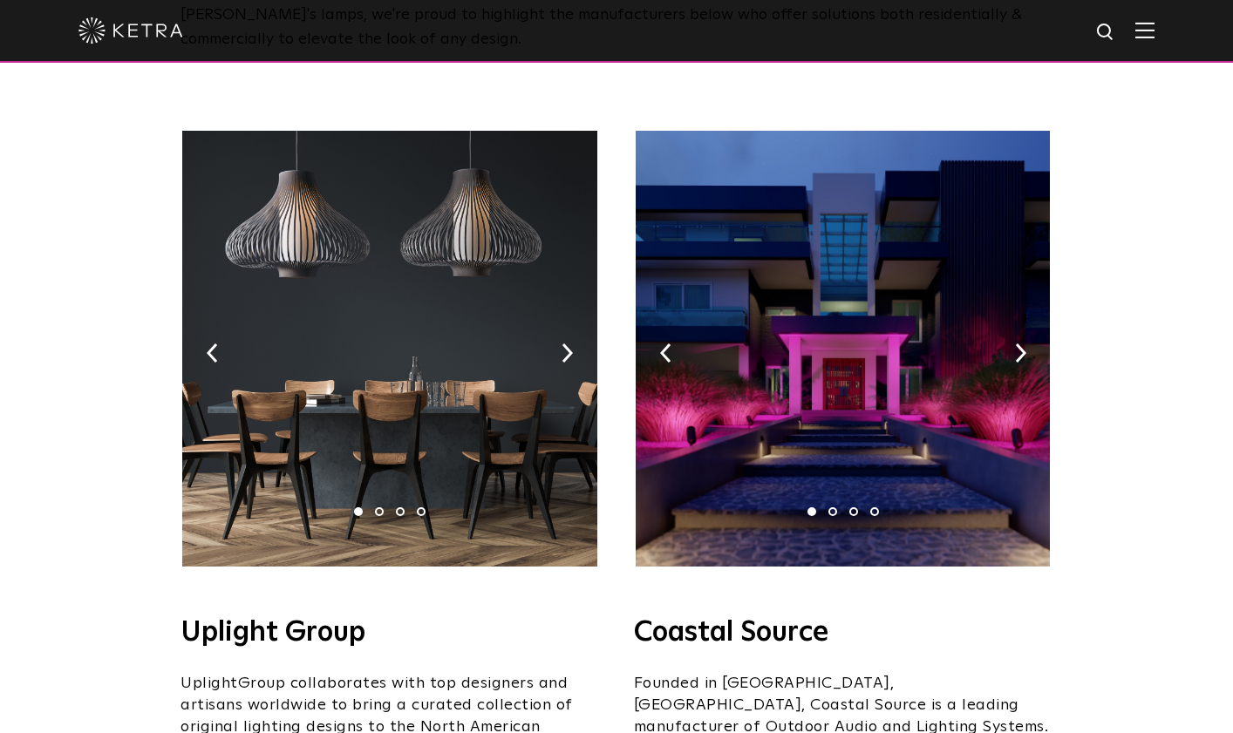
scroll to position [184, 0]
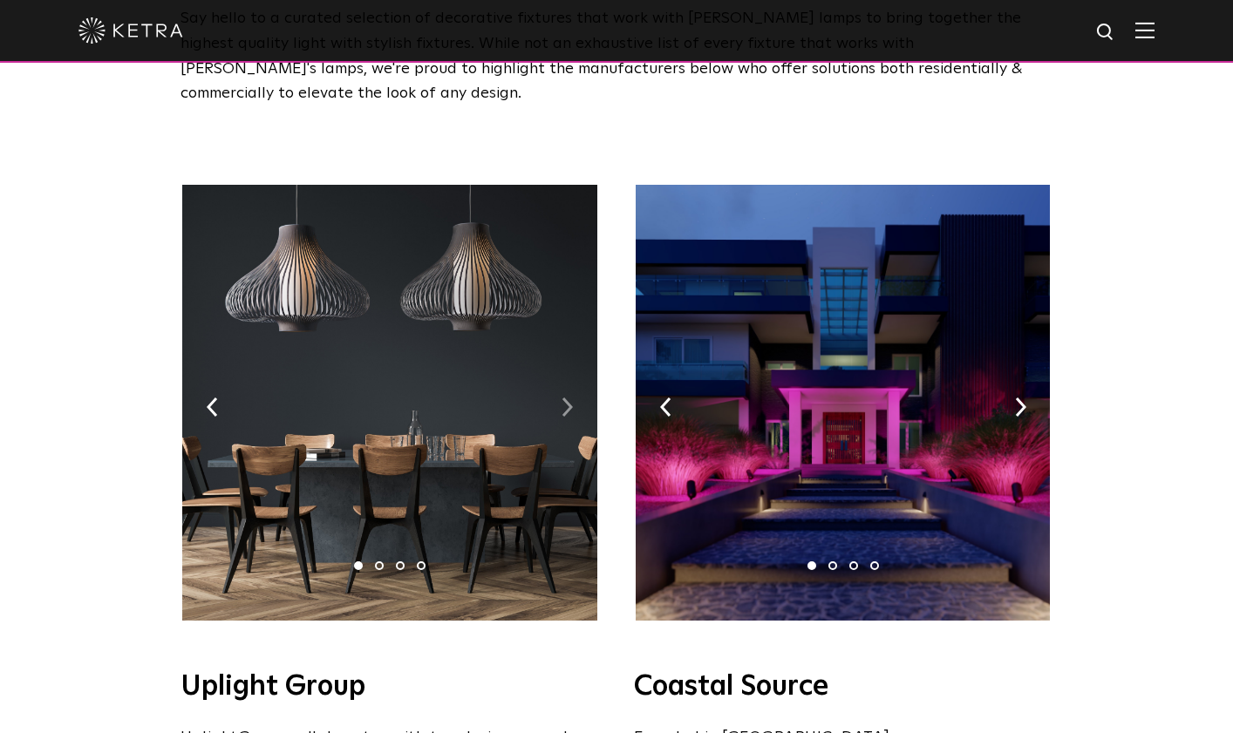
click at [568, 398] on img at bounding box center [567, 407] width 11 height 19
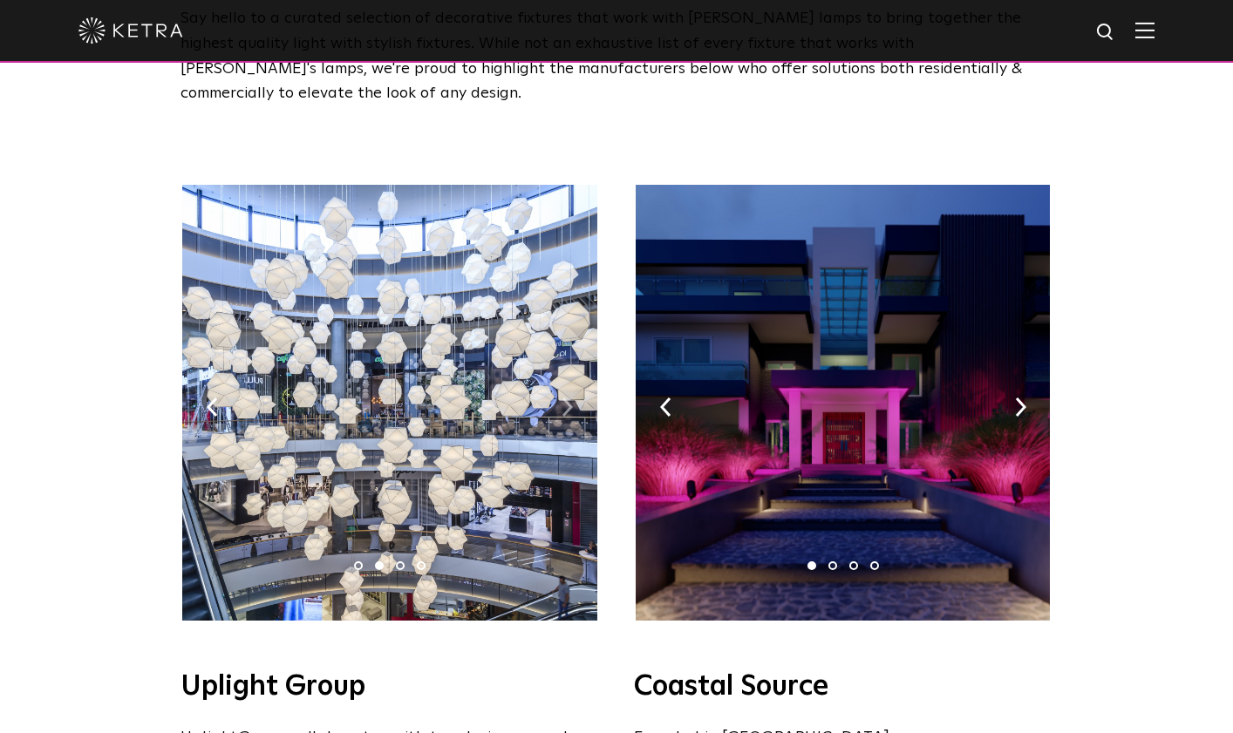
click at [568, 398] on img at bounding box center [567, 407] width 11 height 19
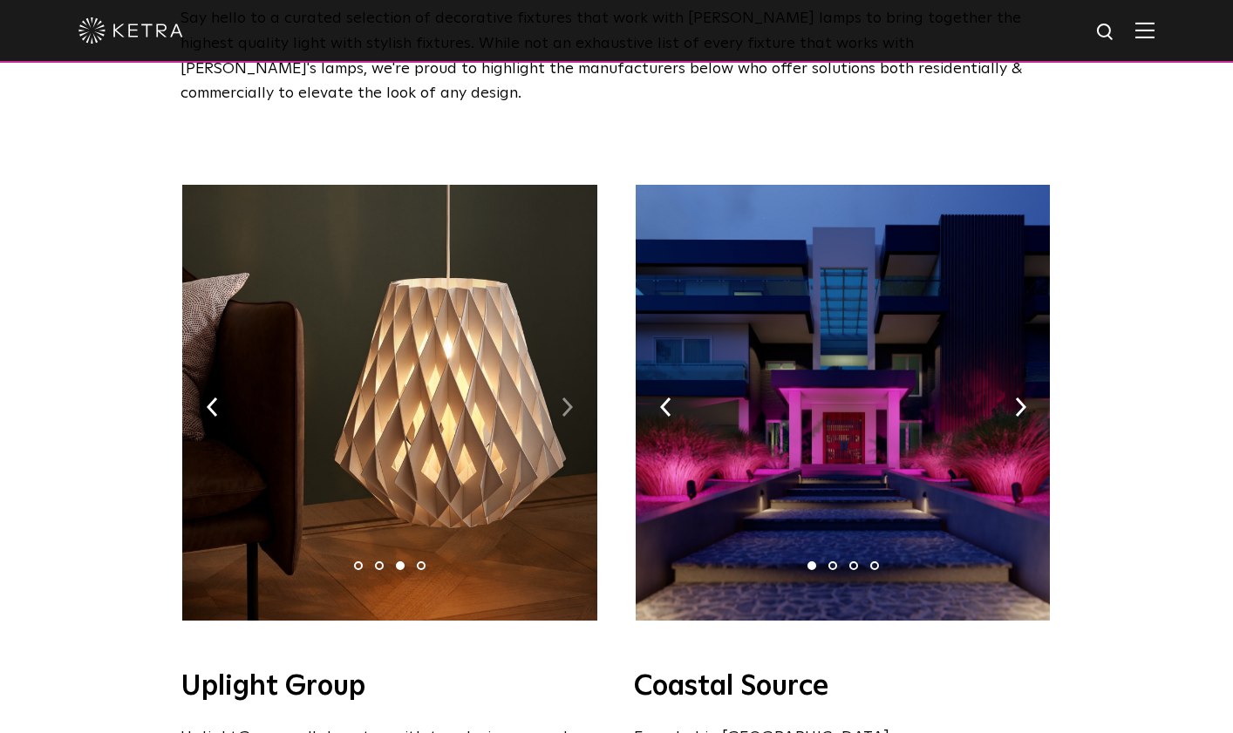
click at [568, 398] on img at bounding box center [567, 407] width 11 height 19
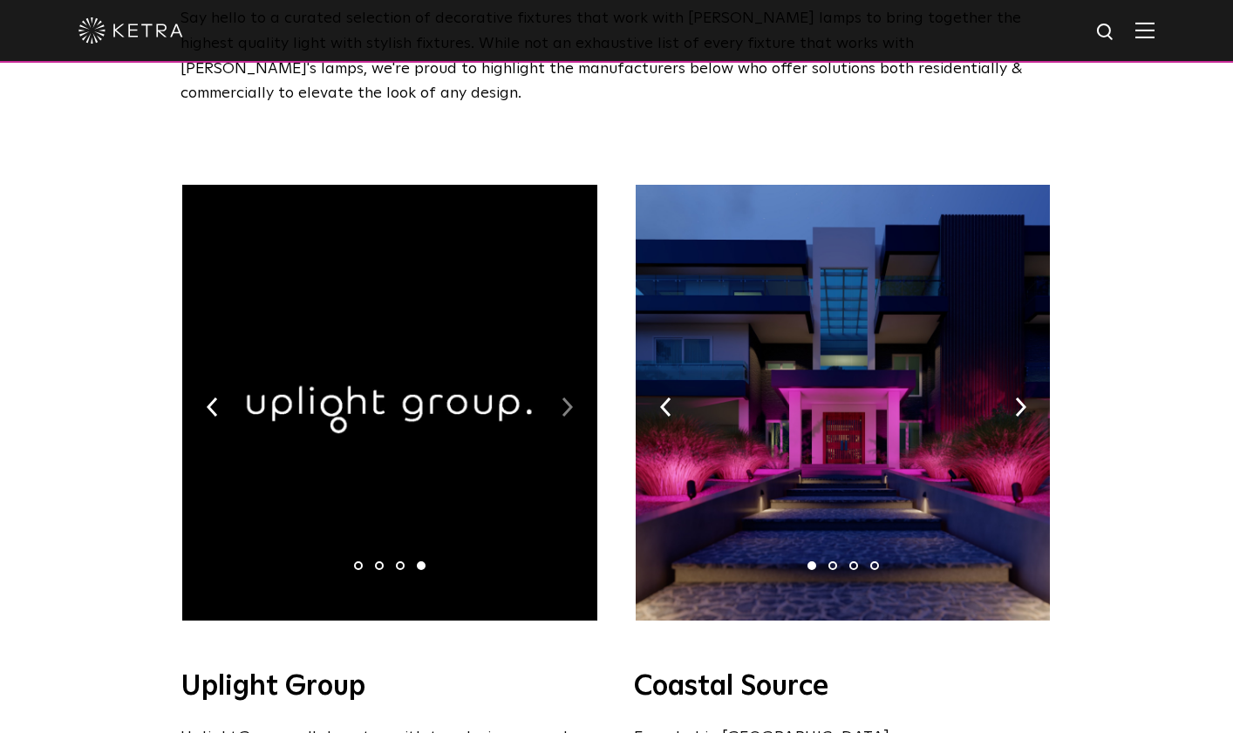
click at [568, 398] on img at bounding box center [567, 407] width 11 height 19
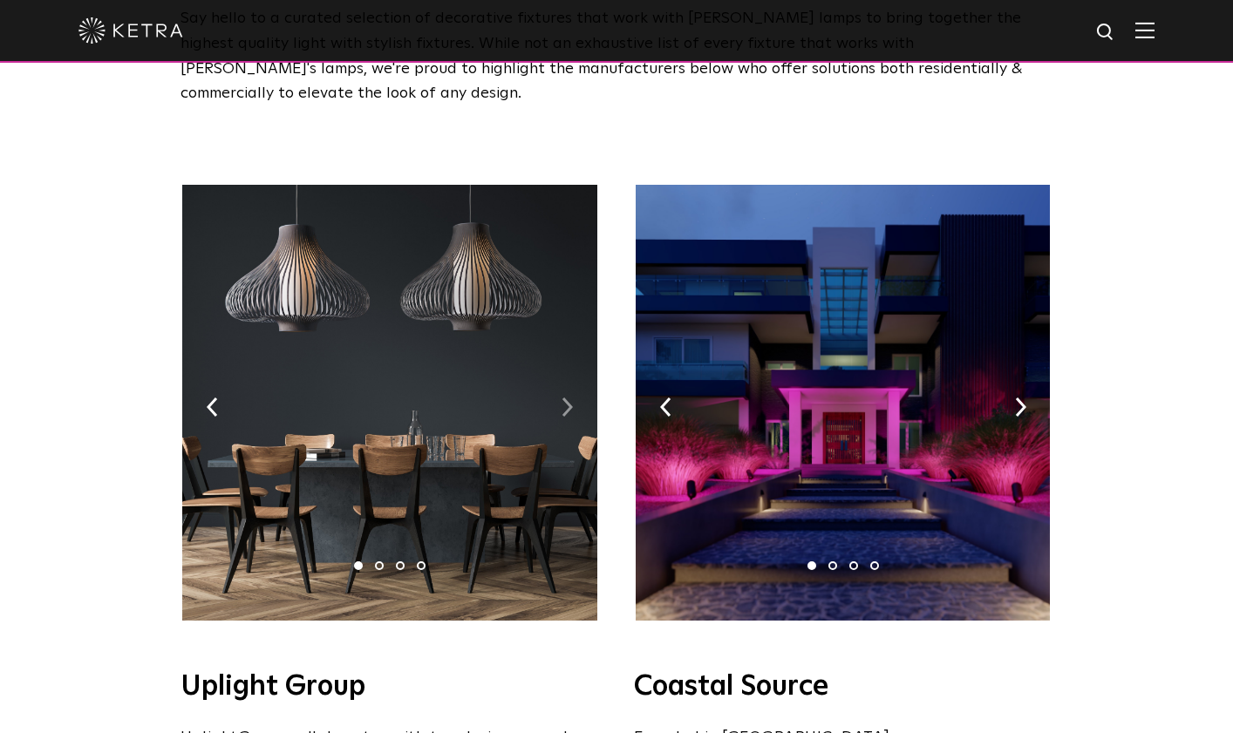
click at [568, 398] on img at bounding box center [567, 407] width 11 height 19
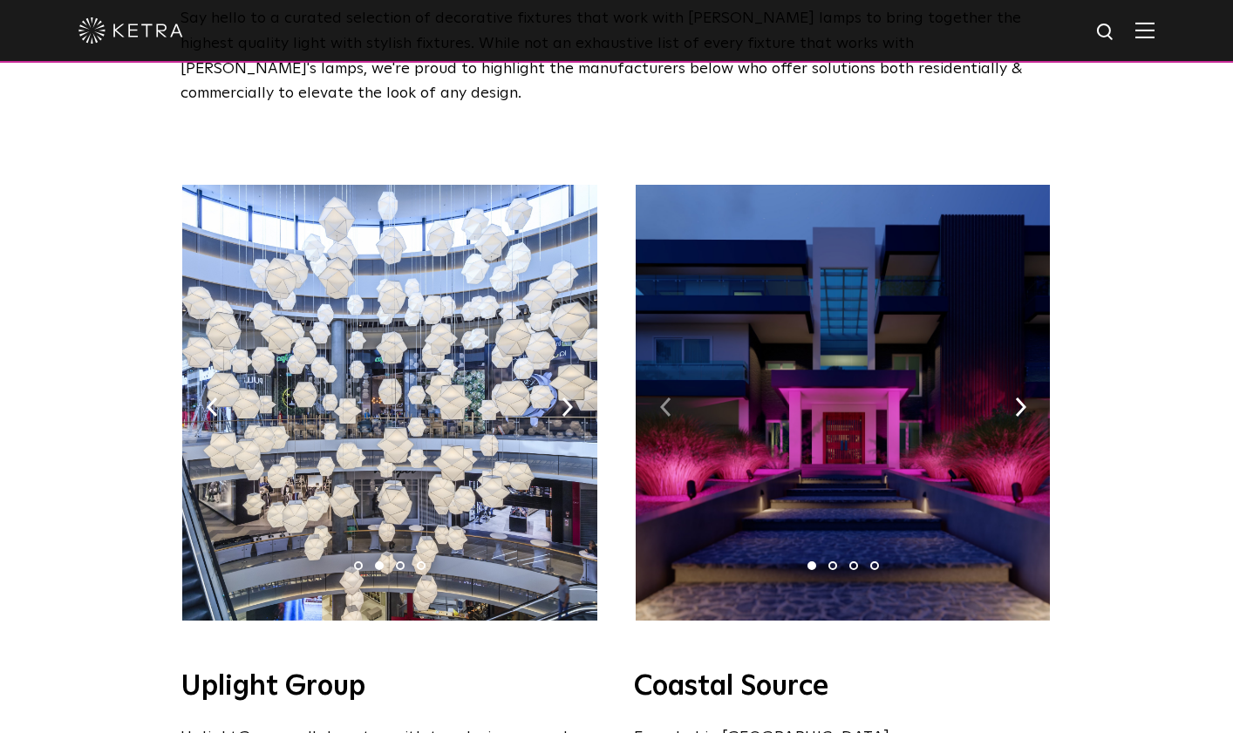
click at [664, 398] on img at bounding box center [665, 407] width 11 height 19
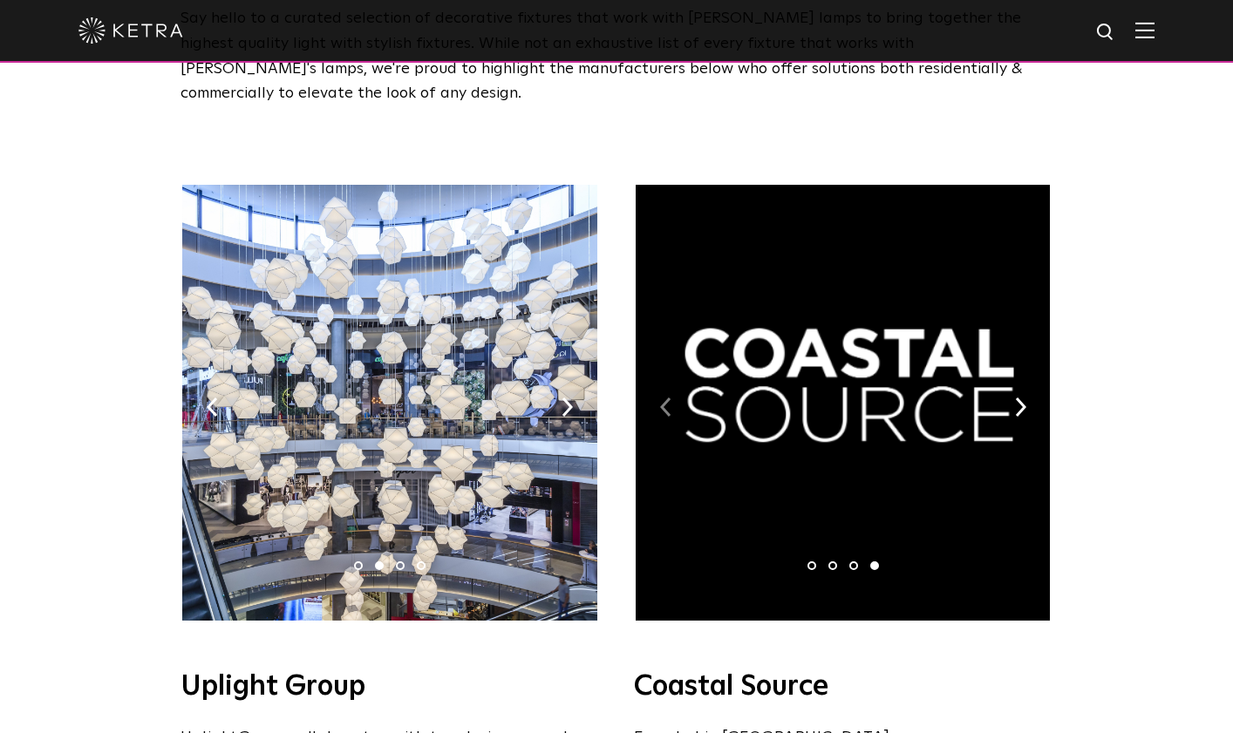
click at [664, 398] on img at bounding box center [665, 407] width 11 height 19
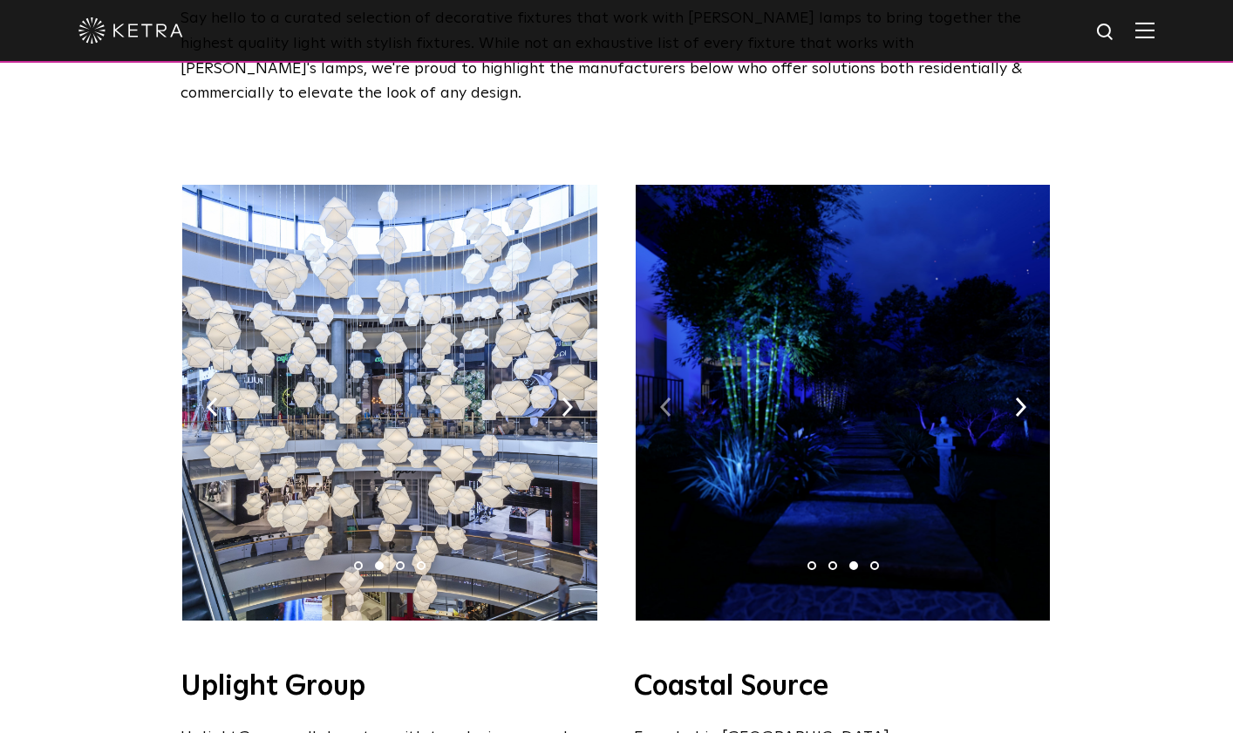
click at [664, 398] on img at bounding box center [665, 407] width 11 height 19
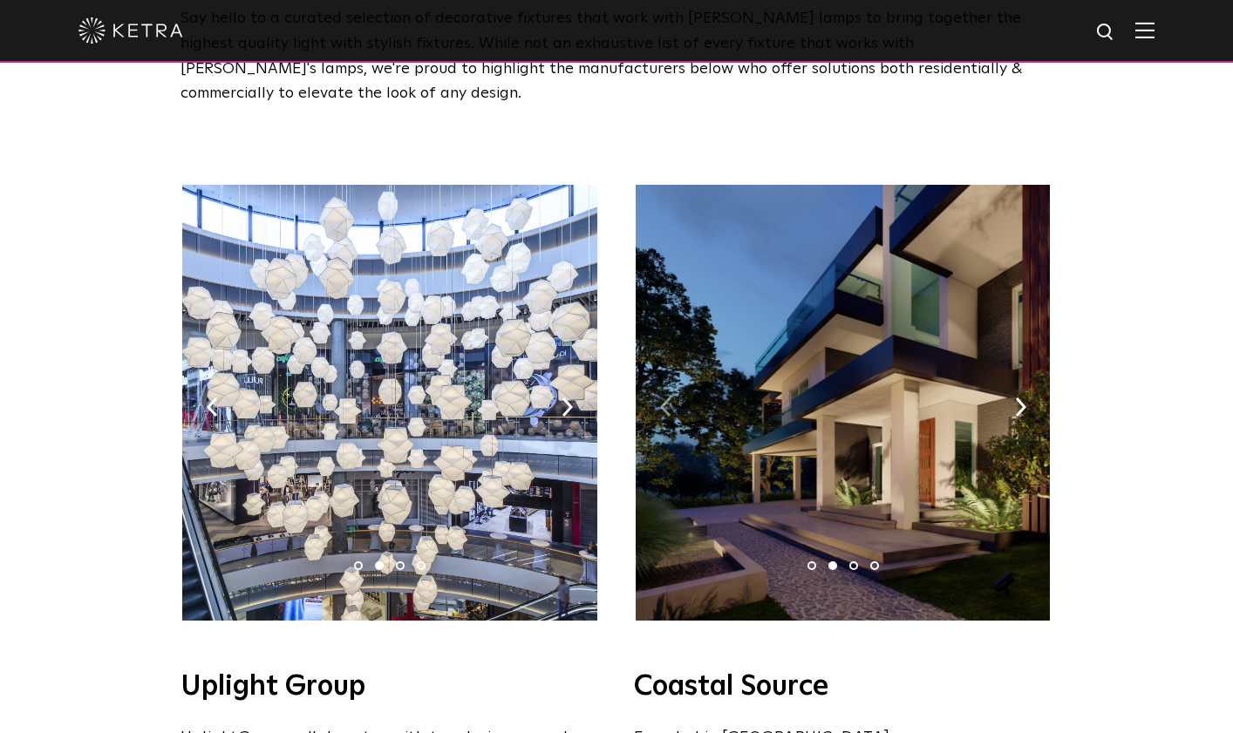
click at [664, 398] on img at bounding box center [665, 407] width 11 height 19
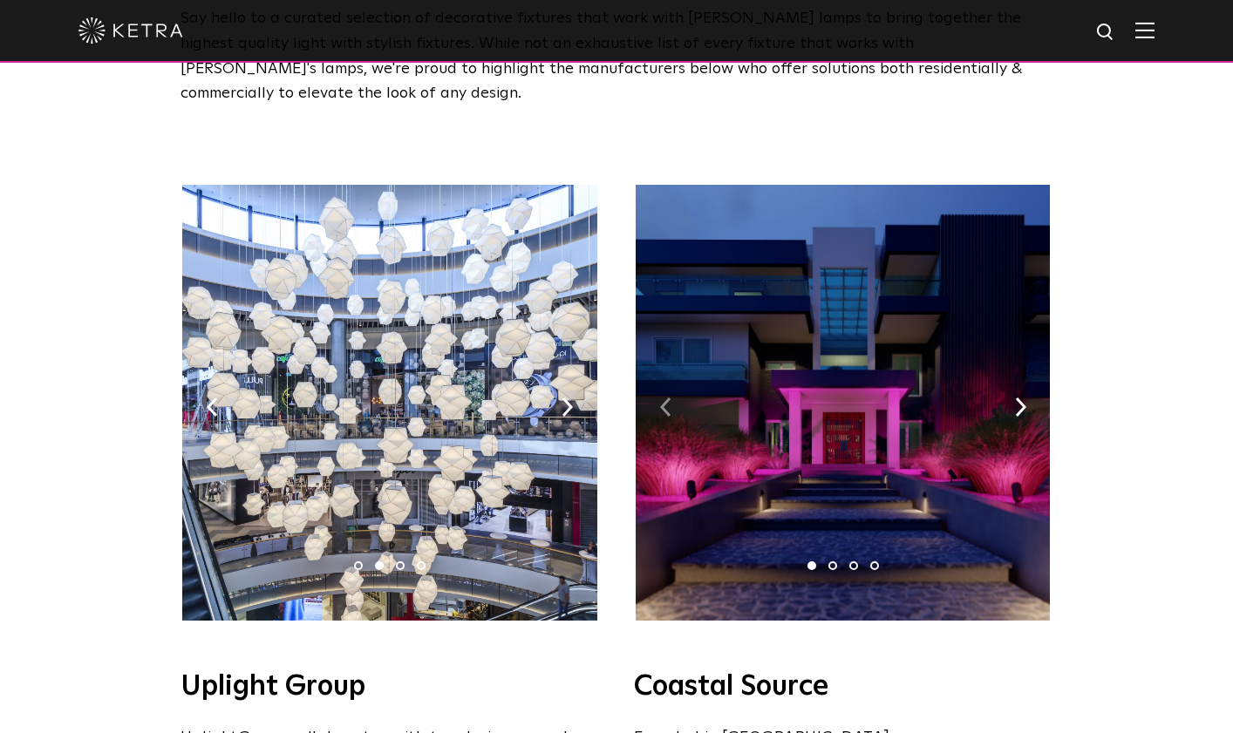
click at [664, 398] on img at bounding box center [665, 407] width 11 height 19
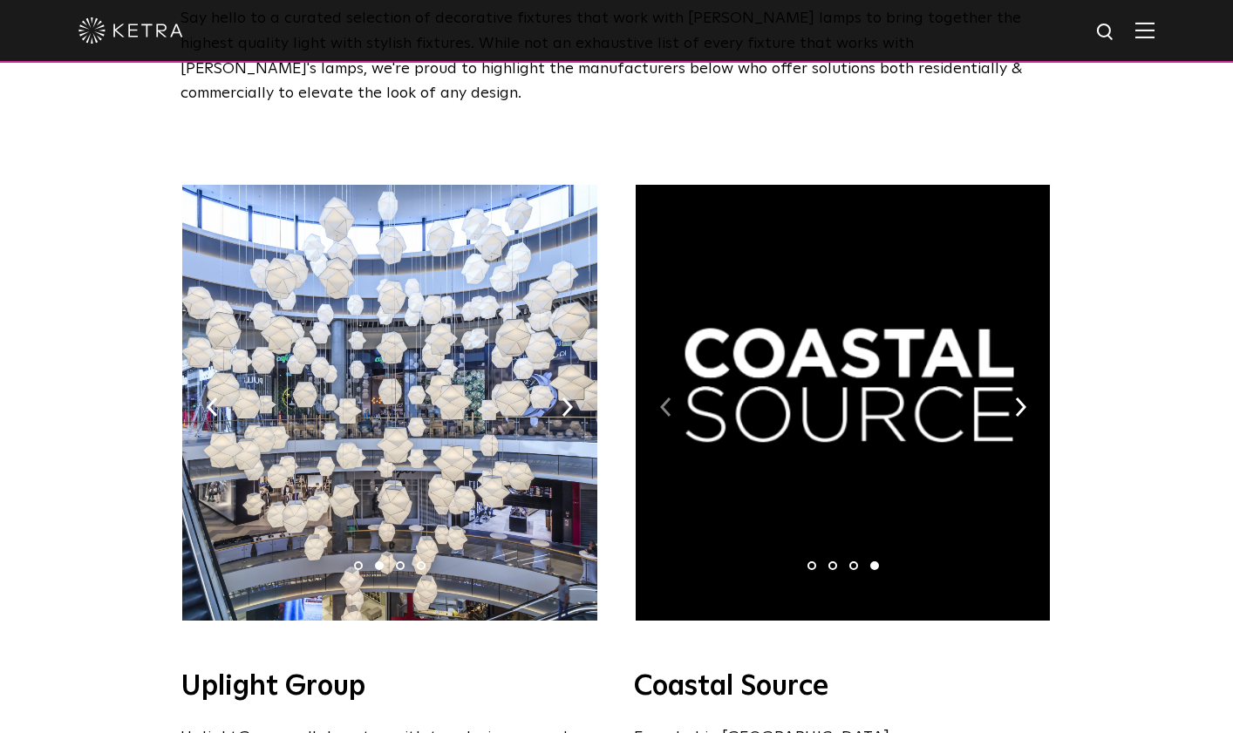
click at [664, 398] on img at bounding box center [665, 407] width 11 height 19
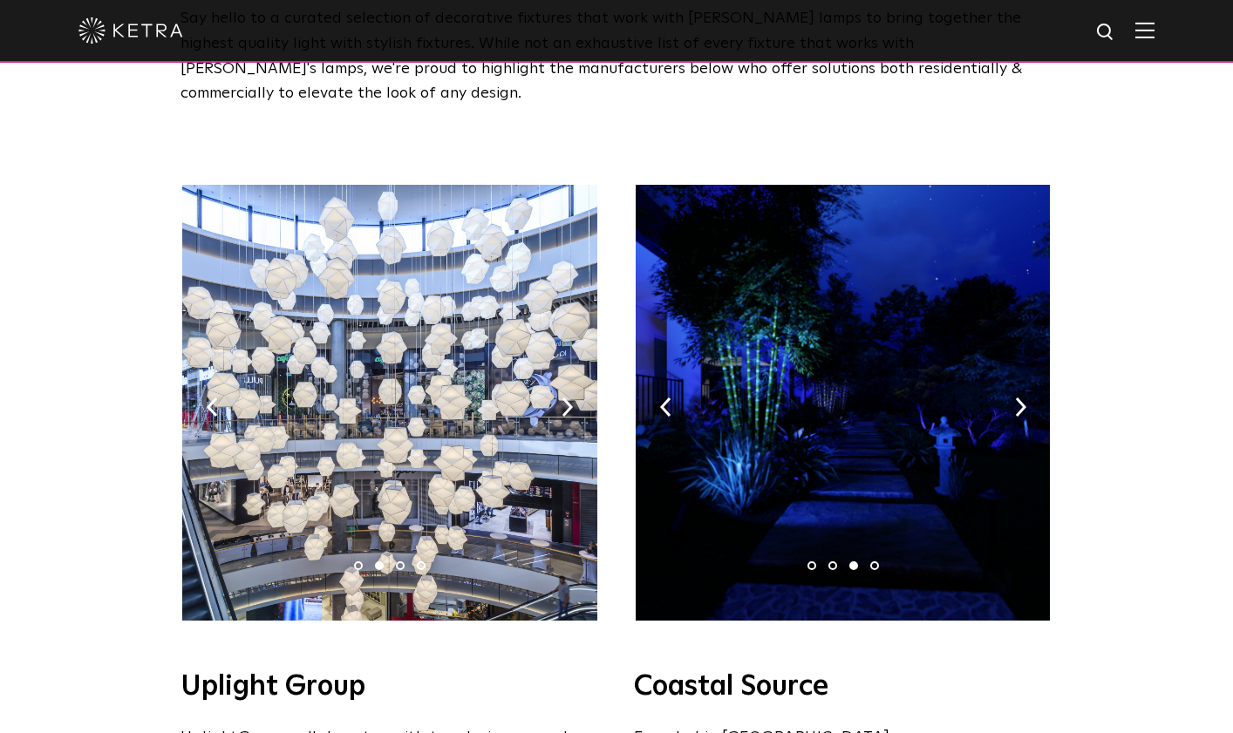
click at [779, 439] on img at bounding box center [843, 403] width 414 height 436
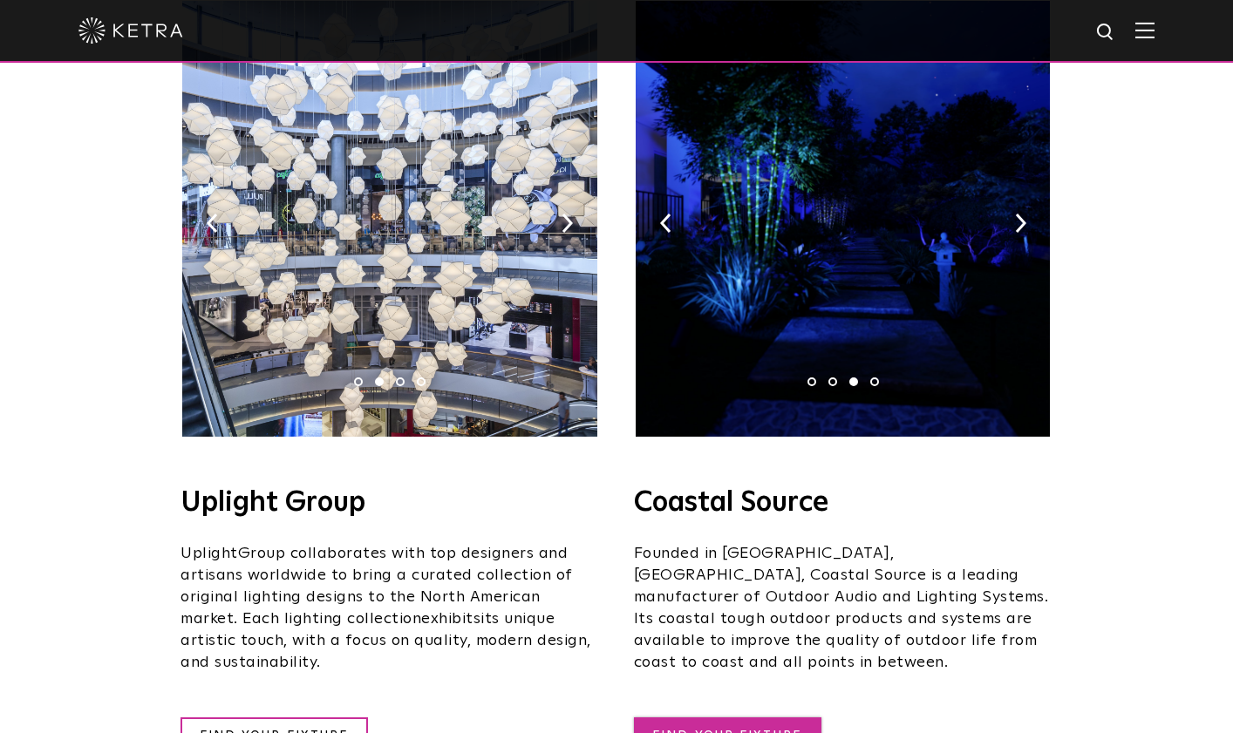
click at [741, 718] on link "FIND YOUR FIXTURE" at bounding box center [727, 736] width 187 height 37
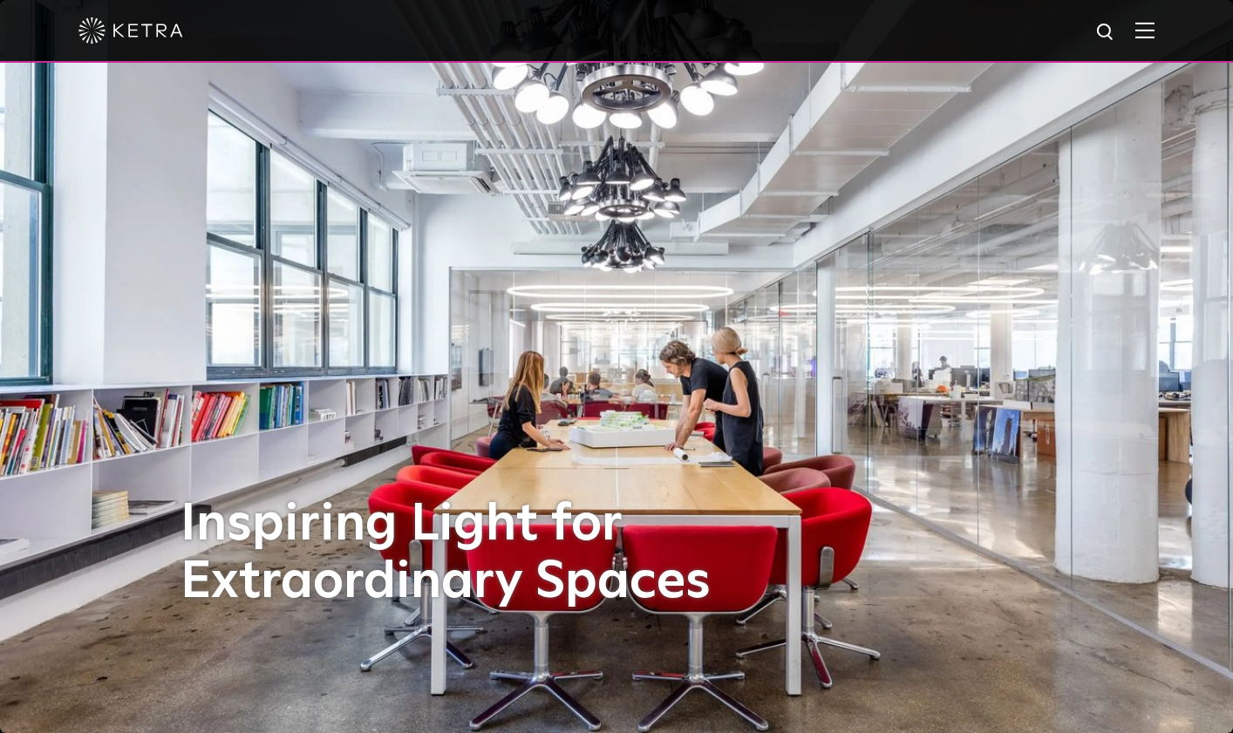
click at [1155, 28] on img at bounding box center [1144, 30] width 19 height 17
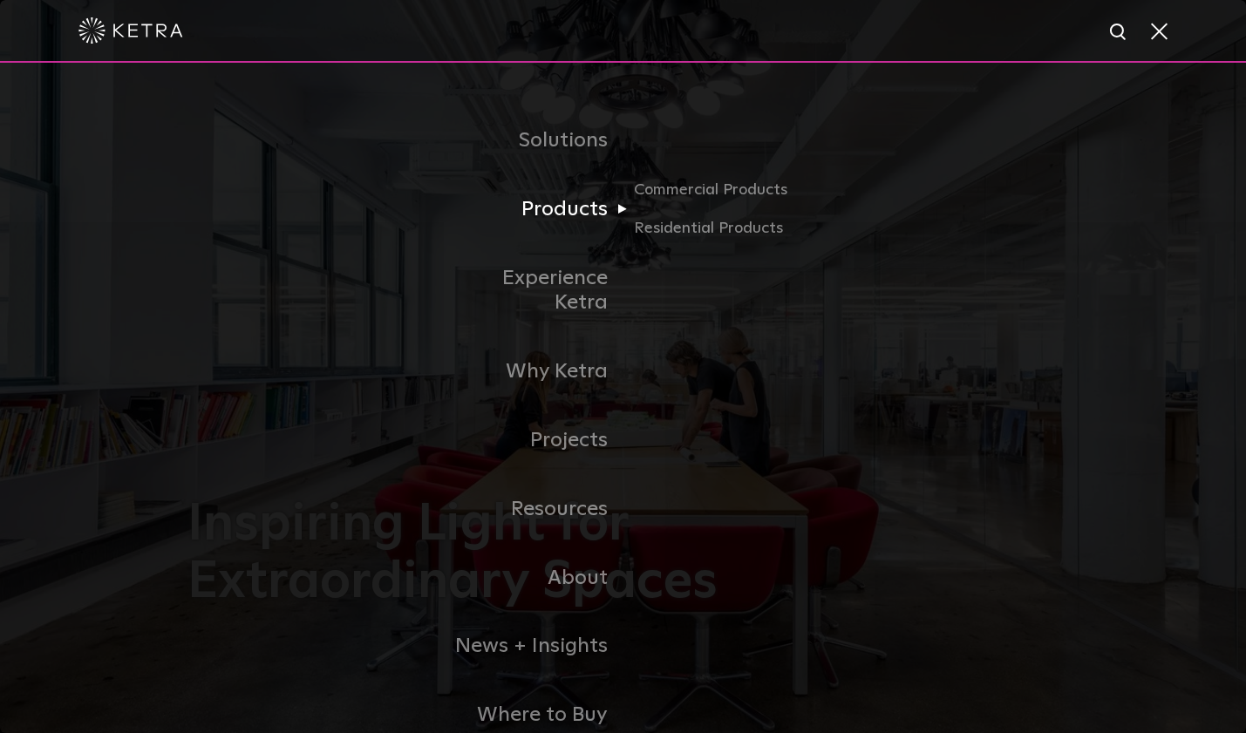
click at [592, 217] on link "Products" at bounding box center [534, 209] width 179 height 69
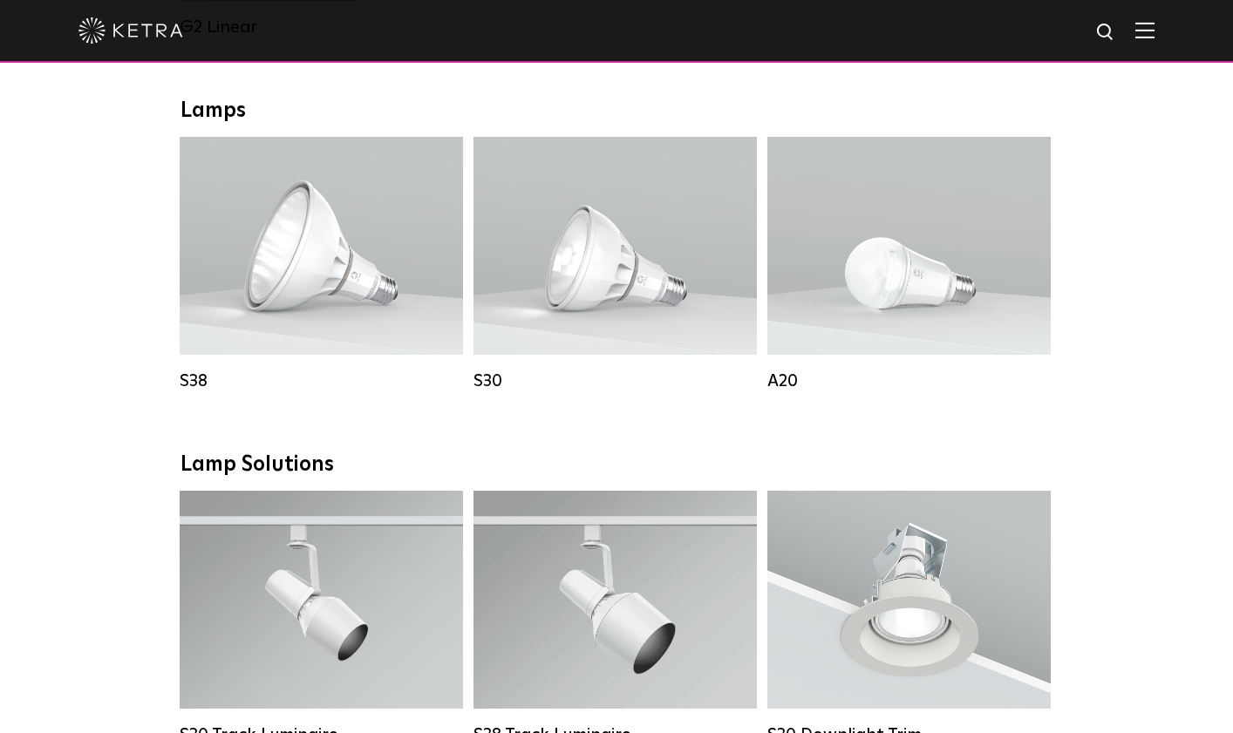
scroll to position [1276, 0]
